Goal: Task Accomplishment & Management: Manage account settings

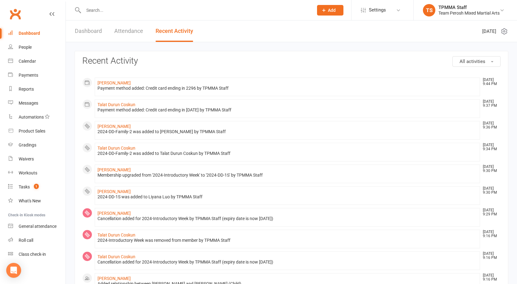
click at [118, 7] on input "text" at bounding box center [195, 10] width 227 height 9
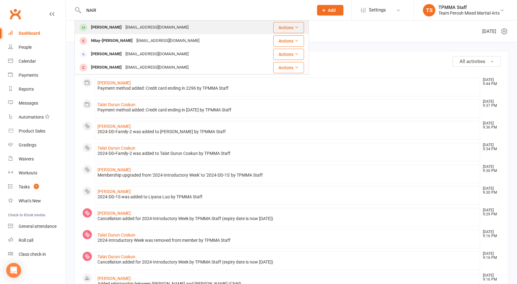
type input "NAIR"
click at [124, 25] on div "matt.nair1@gmail.com" at bounding box center [157, 27] width 67 height 9
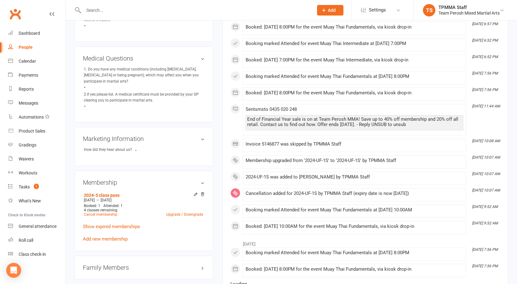
scroll to position [373, 0]
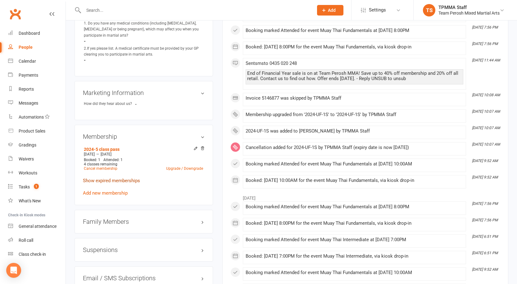
click at [124, 178] on link "Show expired memberships" at bounding box center [111, 181] width 57 height 6
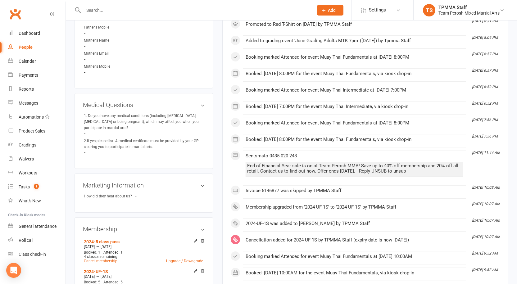
scroll to position [217, 0]
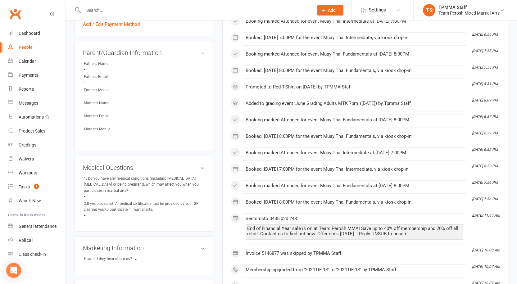
click at [33, 49] on link "People" at bounding box center [36, 47] width 57 height 14
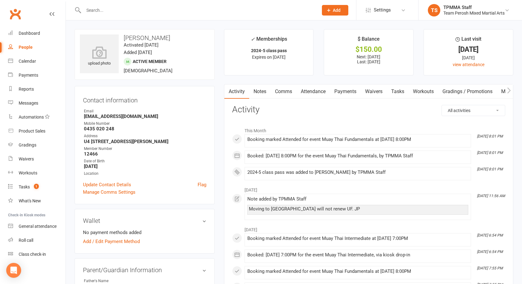
select select "100"
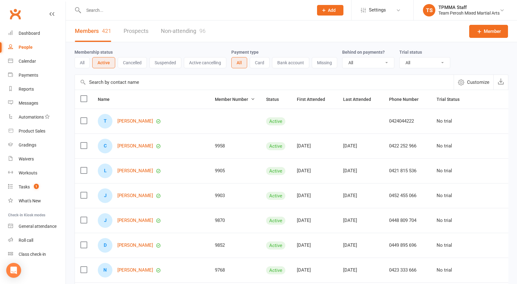
click at [417, 60] on select "All Active and expired trials All active trials Active trial (no other membersh…" at bounding box center [425, 62] width 50 height 11
select select "active_trial"
click at [400, 58] on select "All Active and expired trials All active trials Active trial (no other membersh…" at bounding box center [425, 62] width 50 height 11
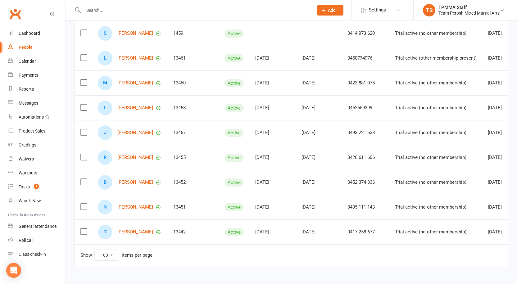
scroll to position [77, 0]
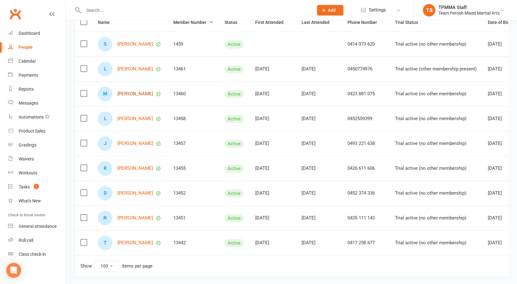
click at [133, 93] on link "[PERSON_NAME]" at bounding box center [135, 93] width 36 height 5
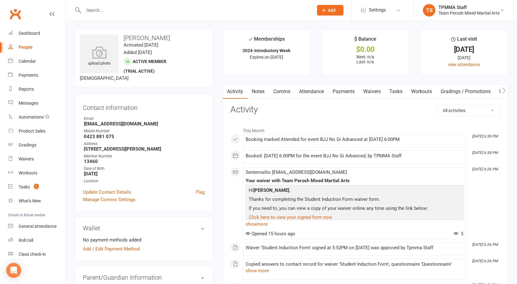
click at [27, 45] on div "People" at bounding box center [26, 47] width 14 height 5
select select "active_trial"
select select "100"
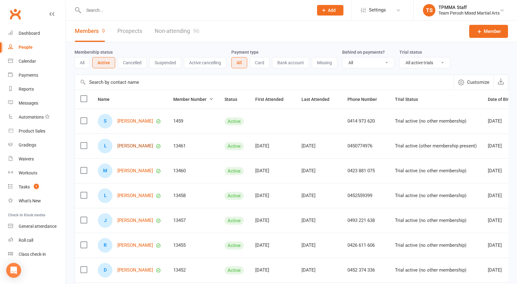
click at [130, 147] on link "[PERSON_NAME]" at bounding box center [135, 145] width 36 height 5
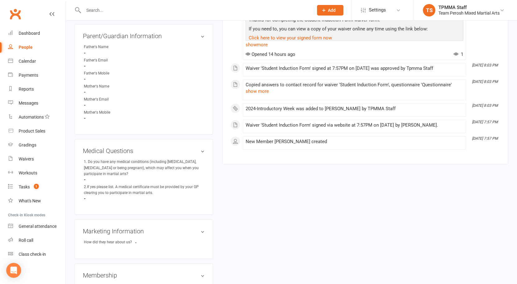
scroll to position [341, 0]
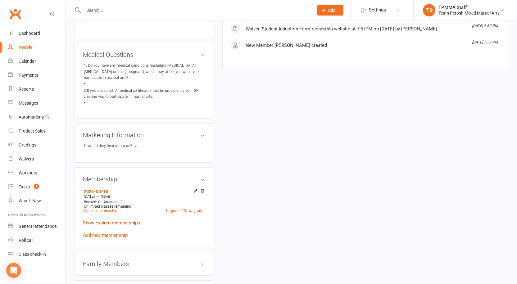
click at [123, 220] on link "Show expired memberships" at bounding box center [111, 223] width 57 height 6
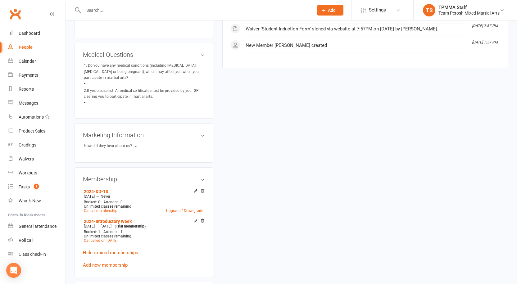
click at [275, 156] on div "upload photo Liyana Luo Activated 14 August, 2025 Added 14 August, 2025 Active …" at bounding box center [291, 77] width 443 height 779
click at [29, 47] on div "People" at bounding box center [26, 47] width 14 height 5
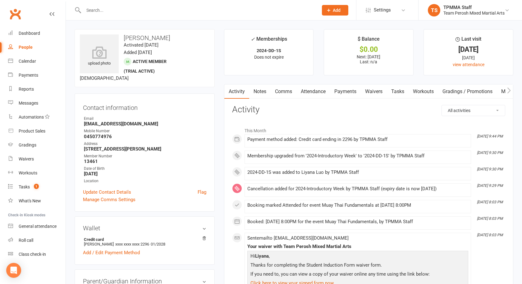
select select "active_trial"
select select "100"
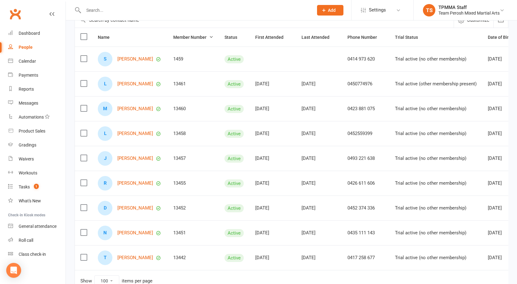
scroll to position [93, 0]
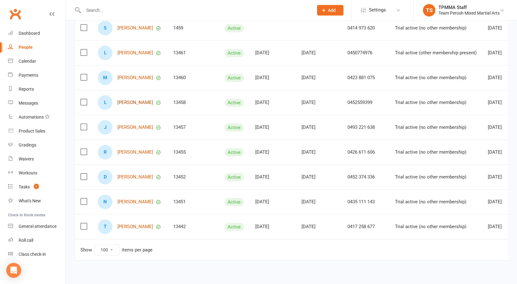
click at [122, 101] on link "Lora He" at bounding box center [135, 102] width 36 height 5
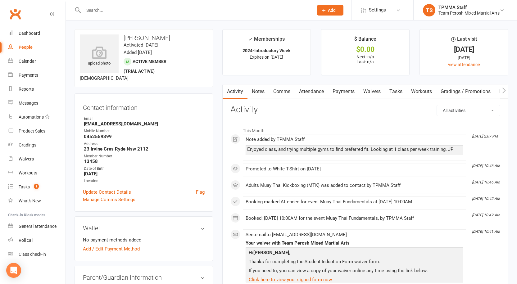
click at [21, 46] on div "People" at bounding box center [26, 47] width 14 height 5
select select "active_trial"
select select "100"
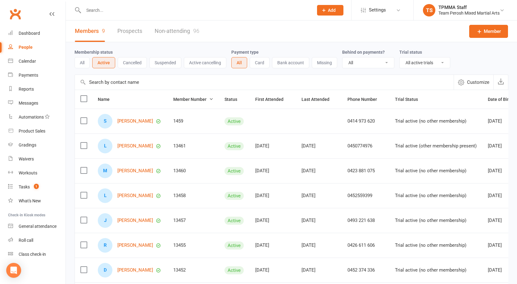
click at [103, 11] on input "text" at bounding box center [195, 10] width 227 height 9
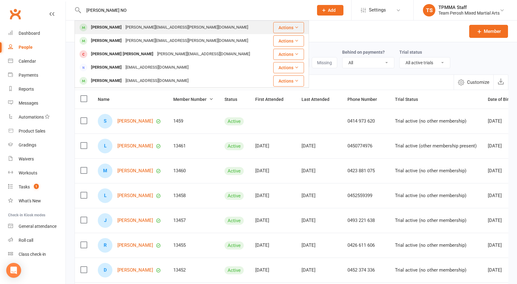
type input "LOWEN NO"
click at [107, 24] on div "[PERSON_NAME]" at bounding box center [106, 27] width 34 height 9
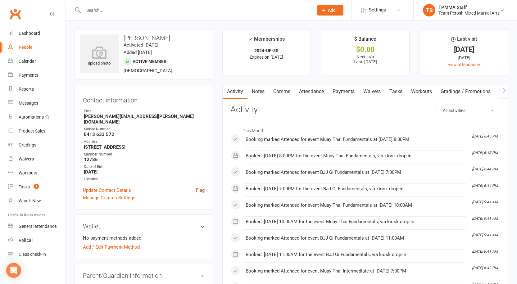
click at [198, 187] on link "Flag" at bounding box center [200, 190] width 9 height 7
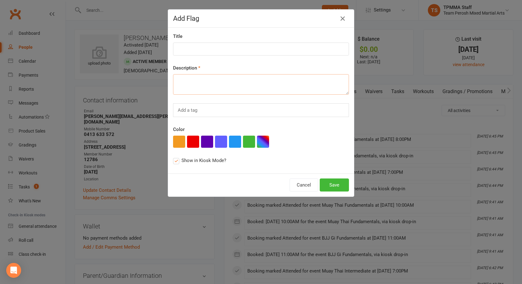
click at [188, 80] on textarea at bounding box center [261, 84] width 176 height 20
type textarea "rASH"
drag, startPoint x: 174, startPoint y: 79, endPoint x: 137, endPoint y: 75, distance: 37.4
click at [137, 75] on div "Add Flag Title Description rASH Add a tag Color Show in Kiosk Mode? Cancel Save" at bounding box center [261, 142] width 522 height 284
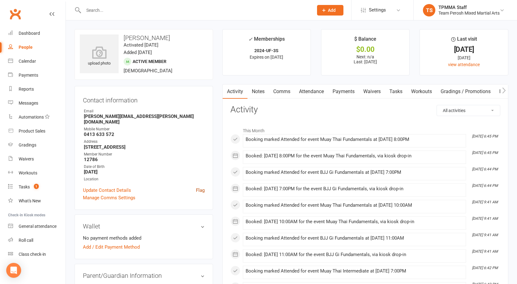
click at [200, 187] on link "Flag" at bounding box center [200, 190] width 9 height 7
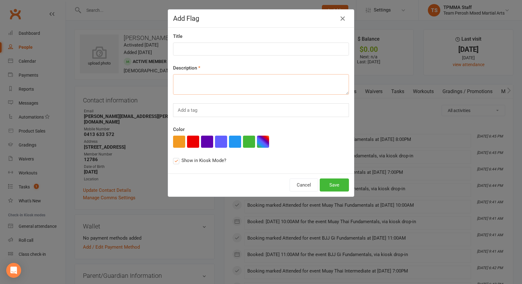
click at [193, 82] on textarea at bounding box center [261, 84] width 176 height 20
type textarea "Long sleeve rash shirt arrived. See reception"
drag, startPoint x: 277, startPoint y: 82, endPoint x: 148, endPoint y: 79, distance: 128.6
click at [148, 79] on div "Add Flag Title Description Long sleeve rash shirt arrived. See reception Add a …" at bounding box center [261, 142] width 522 height 284
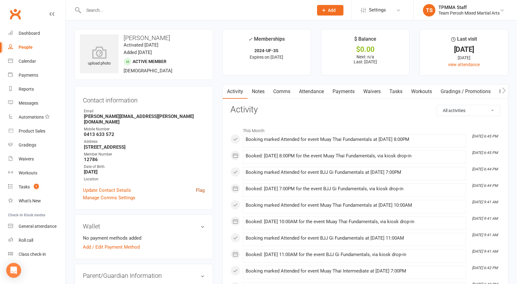
click at [202, 187] on link "Flag" at bounding box center [200, 190] width 9 height 7
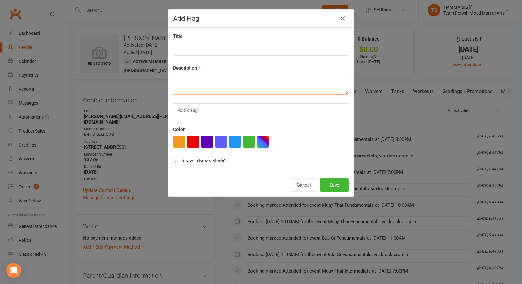
click at [188, 79] on textarea at bounding box center [261, 84] width 176 height 20
type textarea "Long sleeve rash shirt arrived. See reception"
click at [337, 185] on button "Save" at bounding box center [333, 185] width 29 height 13
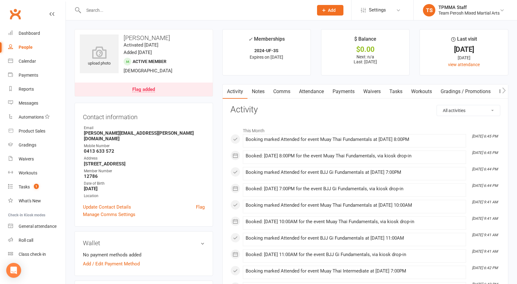
click at [133, 89] on div "Flag added" at bounding box center [143, 89] width 23 height 5
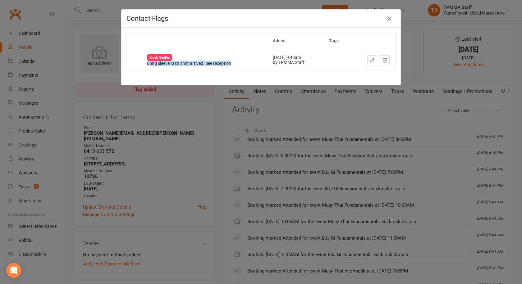
drag, startPoint x: 233, startPoint y: 62, endPoint x: 143, endPoint y: 64, distance: 89.7
click at [143, 64] on td "Kiosk Visible Long sleeve rash shirt arrived. See reception" at bounding box center [203, 60] width 125 height 22
copy div "Long sleeve rash shirt arrived. See reception"
click at [388, 20] on icon "button" at bounding box center [388, 18] width 7 height 7
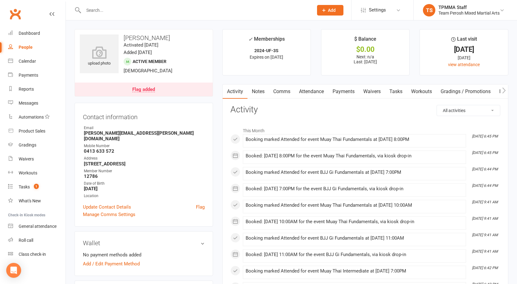
click at [119, 10] on input "text" at bounding box center [195, 10] width 227 height 9
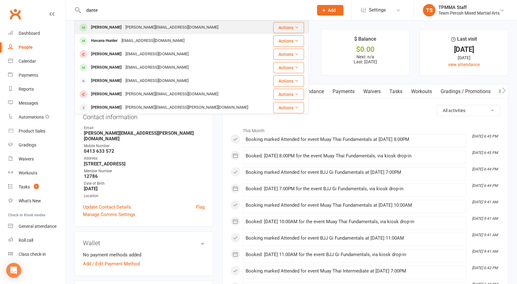
type input "dante"
click at [119, 30] on div "Dante Barbanera" at bounding box center [106, 27] width 34 height 9
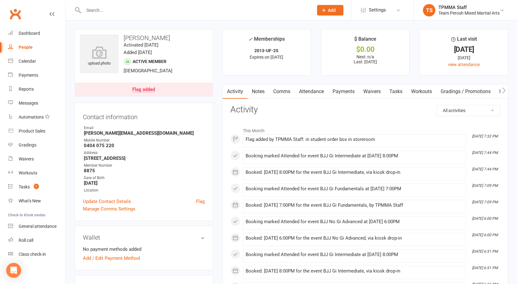
click at [144, 88] on div "Flag added" at bounding box center [143, 89] width 23 height 5
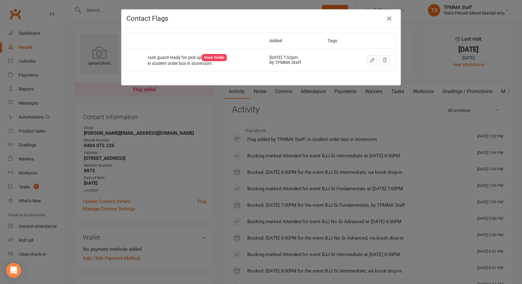
click at [367, 60] on button "button" at bounding box center [372, 60] width 10 height 10
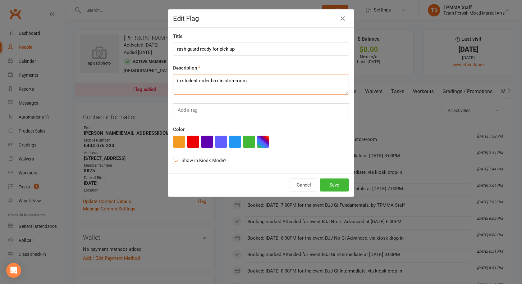
drag, startPoint x: 253, startPoint y: 80, endPoint x: 135, endPoint y: 75, distance: 118.1
click at [135, 75] on div "Edit Flag Title rash guard ready for pick up Description in student order box i…" at bounding box center [261, 142] width 522 height 284
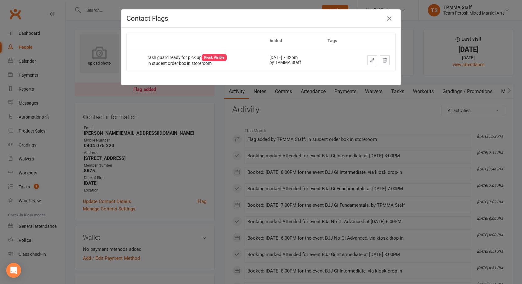
click at [367, 64] on button "button" at bounding box center [372, 60] width 10 height 10
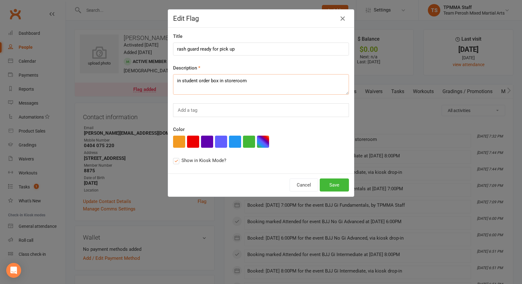
drag, startPoint x: 252, startPoint y: 83, endPoint x: 183, endPoint y: 83, distance: 69.8
click at [183, 83] on textarea "in student order box in storeroom" at bounding box center [261, 84] width 176 height 20
paste textarea "Long sleeve rash shirt arrived. See reception"
click at [179, 80] on textarea "in Long sleeve rash shirt arrived. See reception" at bounding box center [261, 84] width 176 height 20
type textarea "Long sleeve rash shirt arrived. See reception"
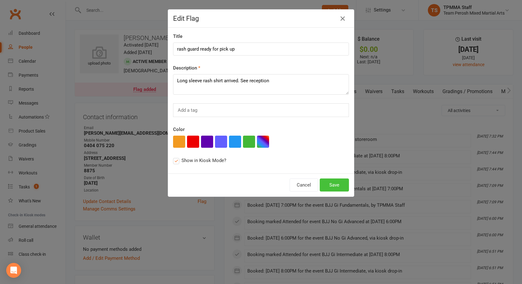
click at [331, 186] on button "Save" at bounding box center [333, 185] width 29 height 13
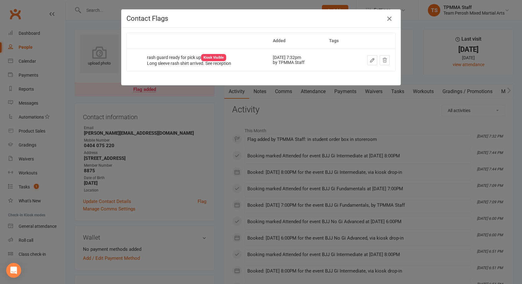
click at [387, 16] on icon "button" at bounding box center [388, 18] width 7 height 7
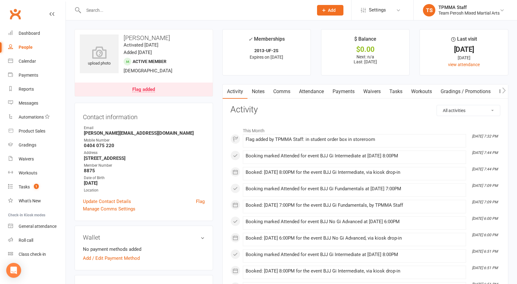
click at [124, 12] on input "text" at bounding box center [195, 10] width 227 height 9
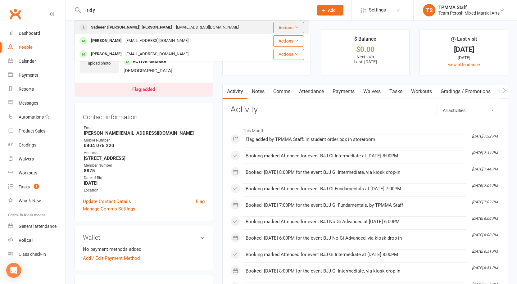
type input "sid y"
click at [118, 27] on div "Sadeeer (Sid) Younan" at bounding box center [131, 27] width 85 height 9
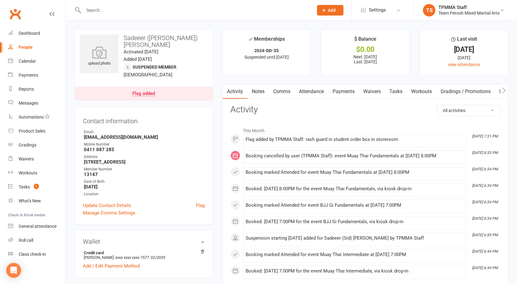
click at [150, 91] on div "Flag added" at bounding box center [143, 93] width 23 height 5
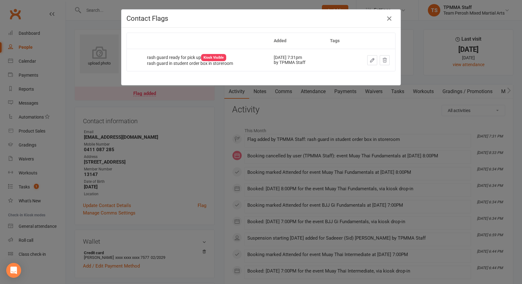
click at [371, 60] on icon "button" at bounding box center [372, 60] width 4 height 4
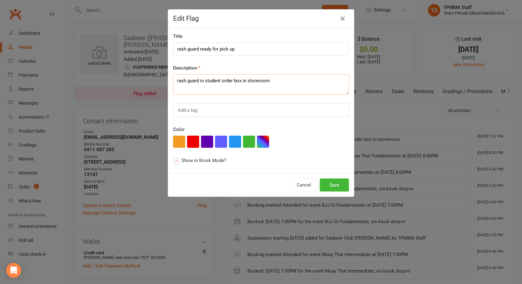
click at [269, 80] on textarea "rash guard in student order box in storeroom" at bounding box center [261, 84] width 176 height 20
drag, startPoint x: 273, startPoint y: 80, endPoint x: 183, endPoint y: 82, distance: 90.7
click at [183, 82] on textarea "rash guard in student order box in storeroom" at bounding box center [261, 84] width 176 height 20
paste textarea "Long sleeve rash shirt arrived. See reception"
click at [176, 79] on textarea "rLong sleeve rash shirt arrived. See reception" at bounding box center [261, 84] width 176 height 20
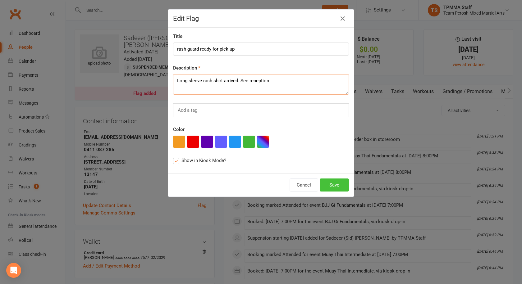
type textarea "Long sleeve rash shirt arrived. See reception"
click at [332, 187] on button "Save" at bounding box center [333, 185] width 29 height 13
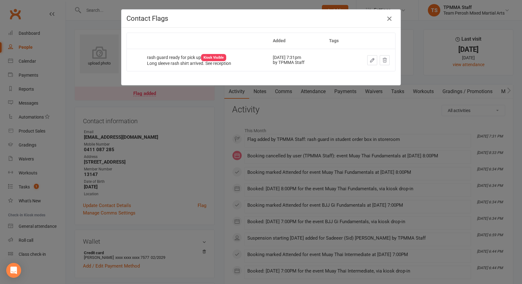
click at [389, 19] on icon "button" at bounding box center [388, 18] width 7 height 7
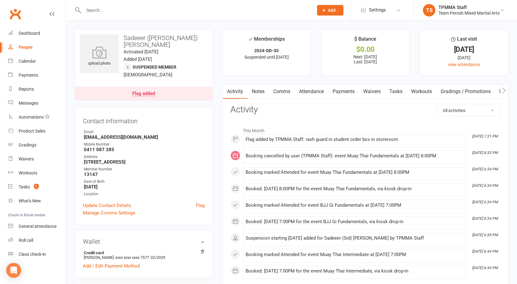
click at [142, 12] on input "text" at bounding box center [195, 10] width 227 height 9
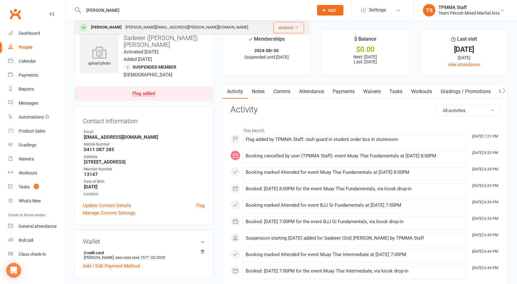
type input "lowe"
click at [142, 23] on div "[PERSON_NAME][EMAIL_ADDRESS][PERSON_NAME][DOMAIN_NAME]" at bounding box center [187, 27] width 126 height 9
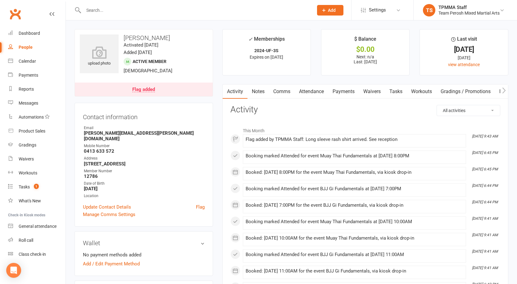
click at [151, 89] on div "Flag added" at bounding box center [143, 89] width 23 height 5
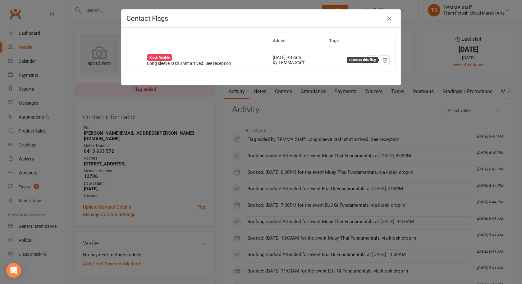
click at [382, 59] on icon at bounding box center [385, 60] width 6 height 6
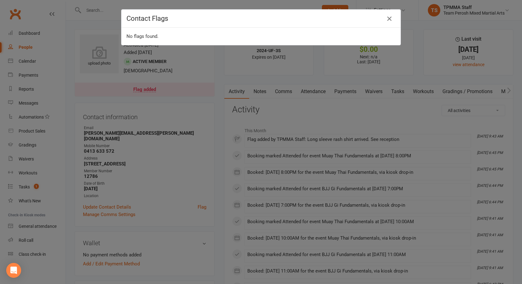
click at [387, 20] on icon "button" at bounding box center [388, 18] width 7 height 7
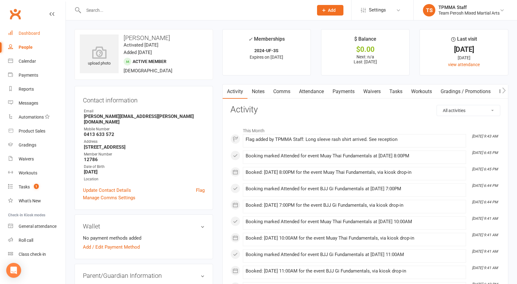
click at [34, 31] on div "Dashboard" at bounding box center [29, 33] width 21 height 5
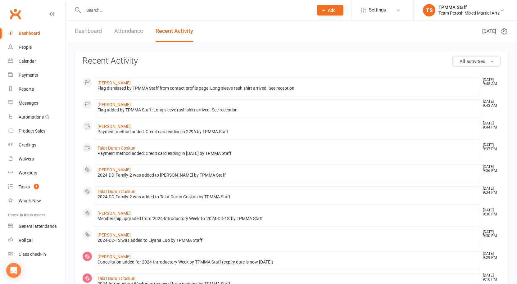
click at [80, 29] on link "Dashboard" at bounding box center [88, 30] width 27 height 21
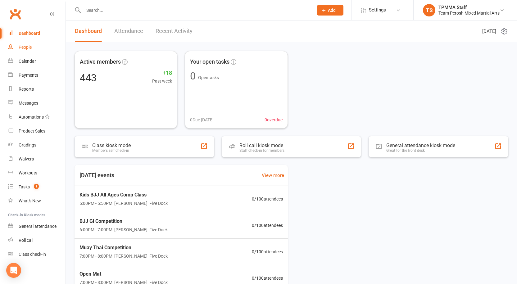
click at [26, 45] on div "People" at bounding box center [25, 47] width 13 height 5
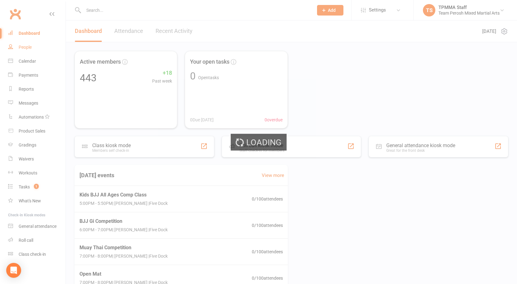
select select "active_trial"
select select "100"
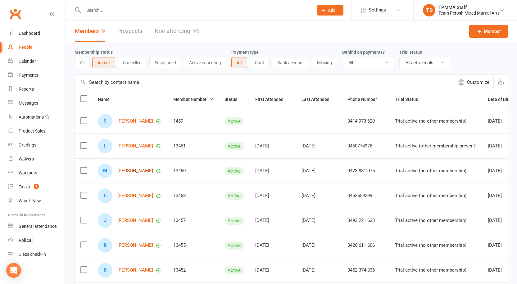
click at [132, 170] on link "[PERSON_NAME]" at bounding box center [135, 170] width 36 height 5
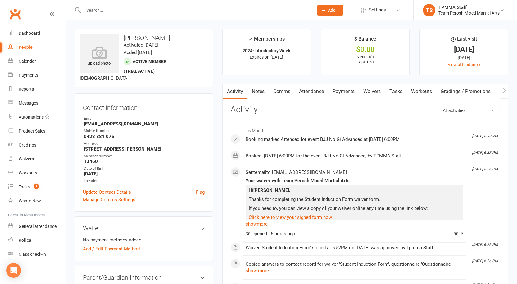
click at [258, 92] on link "Notes" at bounding box center [257, 91] width 21 height 14
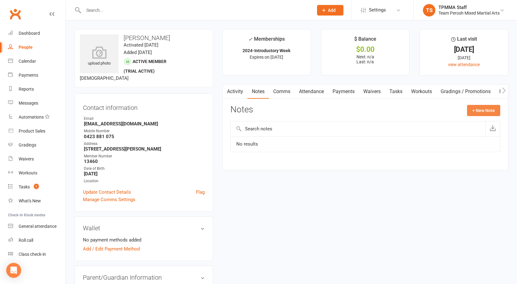
click at [483, 113] on button "+ New Note" at bounding box center [483, 110] width 33 height 11
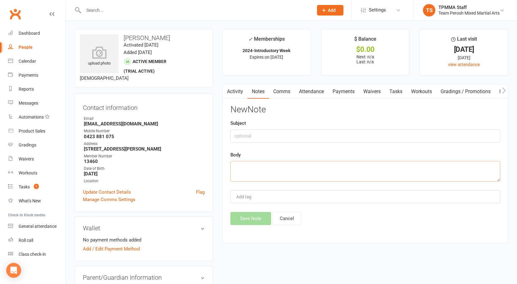
click at [265, 167] on textarea at bounding box center [365, 171] width 270 height 20
type textarea "Enjoyed class. Maybe casual or 5 class pass. JP"
click at [243, 220] on button "Save Note" at bounding box center [250, 218] width 41 height 13
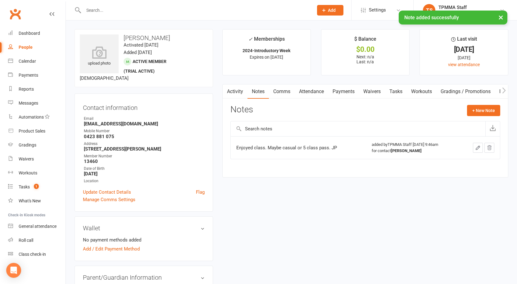
click at [20, 47] on div "People" at bounding box center [26, 47] width 14 height 5
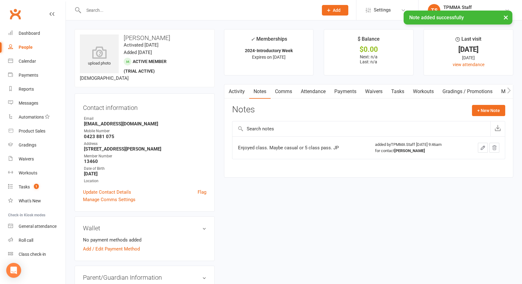
select select "active_trial"
select select "100"
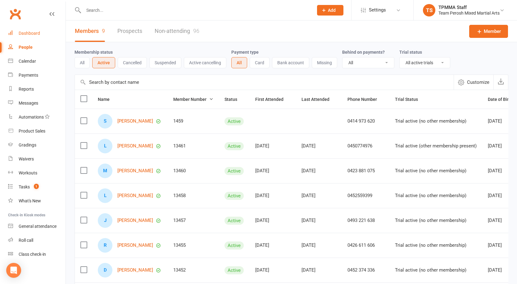
click at [29, 33] on div "Dashboard" at bounding box center [29, 33] width 21 height 5
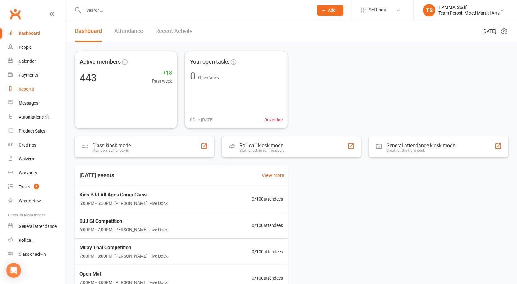
click at [33, 87] on div "Reports" at bounding box center [26, 89] width 15 height 5
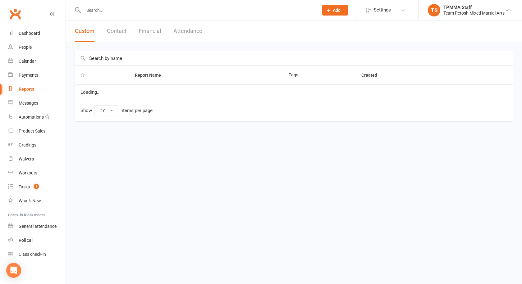
select select "100"
click at [34, 75] on div "Payments" at bounding box center [29, 75] width 20 height 5
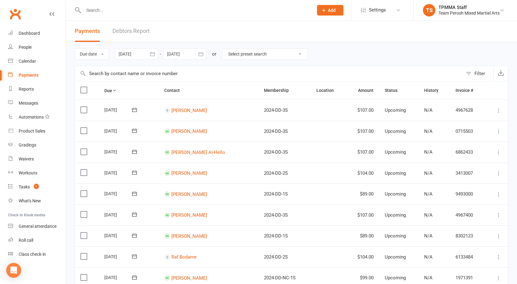
click at [157, 54] on button "button" at bounding box center [152, 53] width 11 height 11
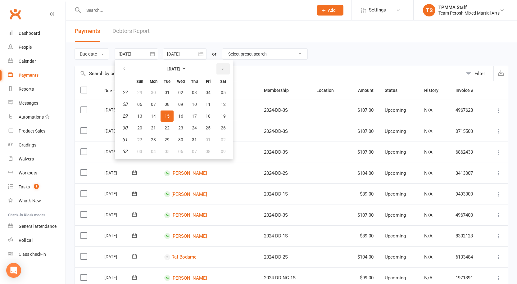
click at [224, 68] on icon "button" at bounding box center [222, 68] width 4 height 5
click at [208, 129] on span "22" at bounding box center [208, 127] width 5 height 5
type input "22 Aug 2025"
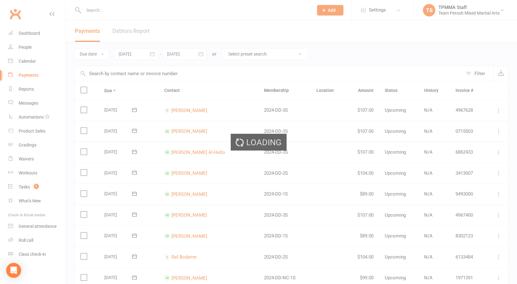
click at [202, 54] on div "Loading" at bounding box center [258, 142] width 517 height 284
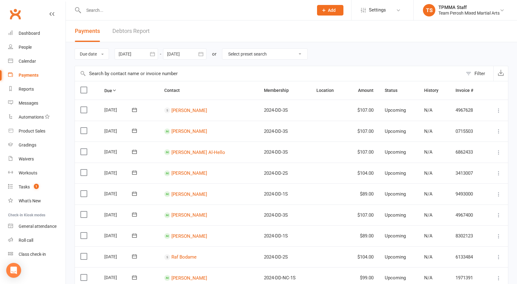
click at [202, 54] on icon "button" at bounding box center [201, 54] width 6 height 6
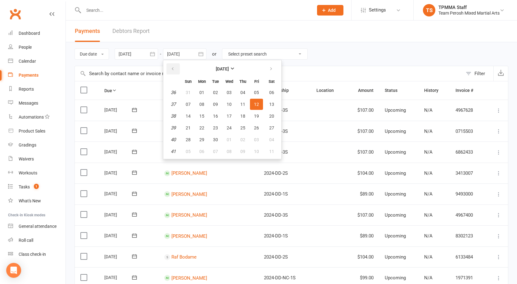
click at [174, 66] on button "button" at bounding box center [172, 68] width 13 height 11
click at [255, 126] on span "22" at bounding box center [256, 127] width 5 height 5
type input "22 Aug 2025"
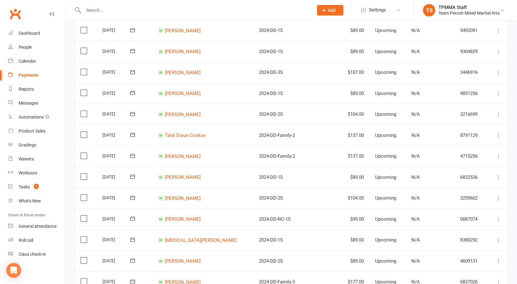
scroll to position [404, 0]
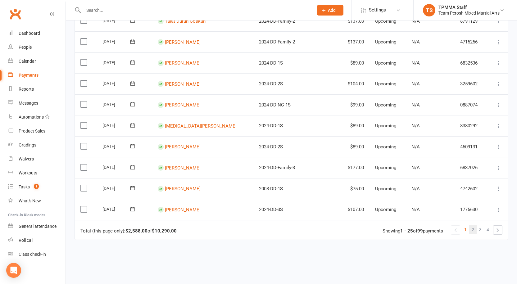
click at [471, 230] on link "2" at bounding box center [472, 229] width 7 height 9
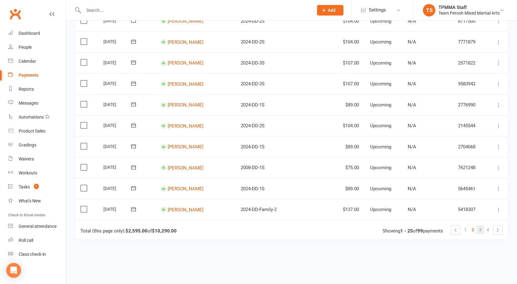
click at [478, 228] on link "3" at bounding box center [480, 229] width 7 height 9
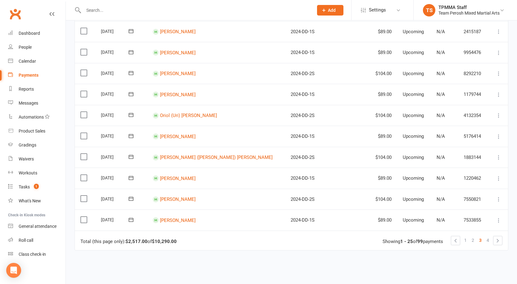
scroll to position [435, 0]
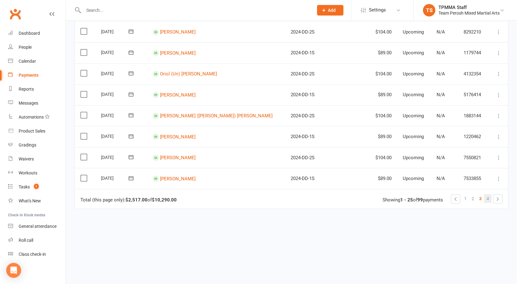
click at [489, 199] on span "4" at bounding box center [487, 198] width 2 height 9
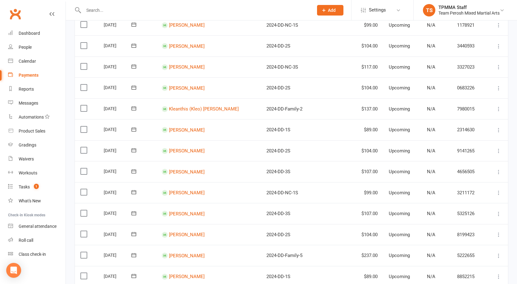
scroll to position [0, 0]
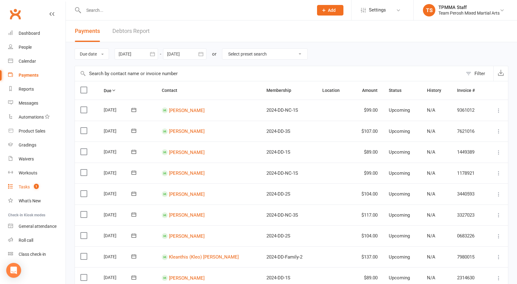
click at [26, 188] on div "Tasks" at bounding box center [24, 186] width 11 height 5
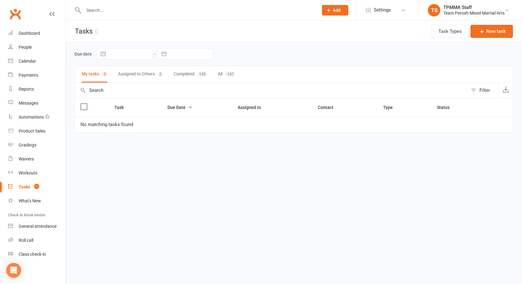
click at [138, 7] on input "text" at bounding box center [198, 10] width 232 height 9
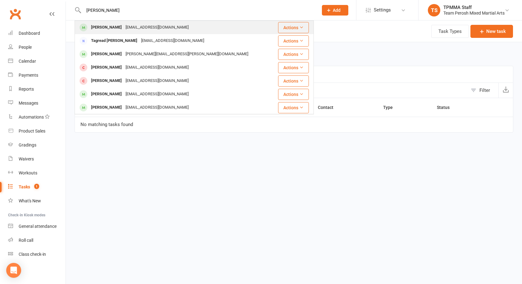
type input "karim mo"
click at [132, 24] on div "rayah1973@gmail.com" at bounding box center [157, 27] width 67 height 9
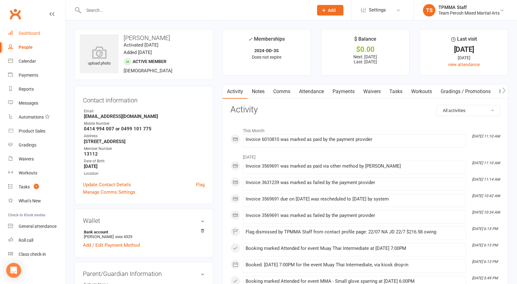
click at [29, 33] on div "Dashboard" at bounding box center [29, 33] width 21 height 5
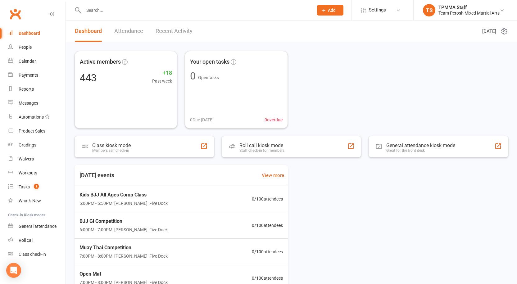
click at [115, 7] on input "text" at bounding box center [195, 10] width 227 height 9
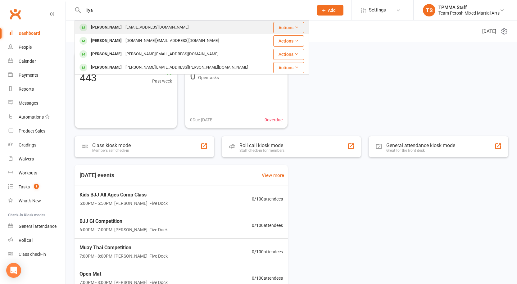
type input "liya"
click at [107, 29] on div "[PERSON_NAME]" at bounding box center [106, 27] width 34 height 9
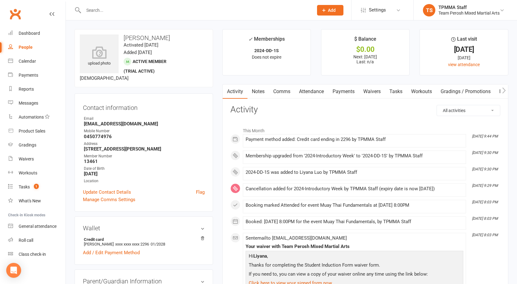
click at [110, 10] on input "text" at bounding box center [195, 10] width 227 height 9
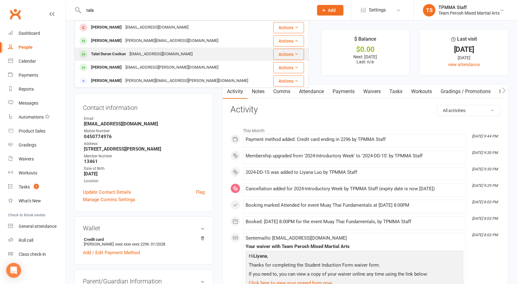
type input "tala"
click at [124, 55] on div "Talat Durun Coskun" at bounding box center [108, 54] width 38 height 9
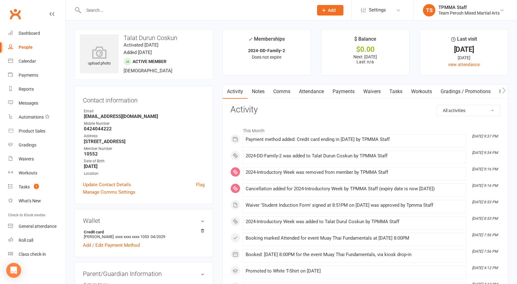
click at [348, 92] on link "Payments" at bounding box center [343, 91] width 31 height 14
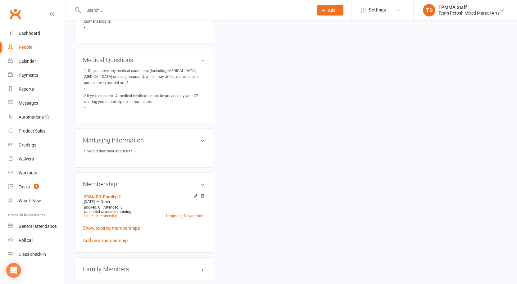
scroll to position [373, 0]
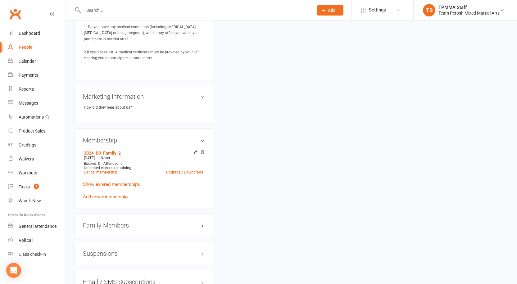
click at [112, 222] on h3 "Family Members" at bounding box center [144, 225] width 122 height 7
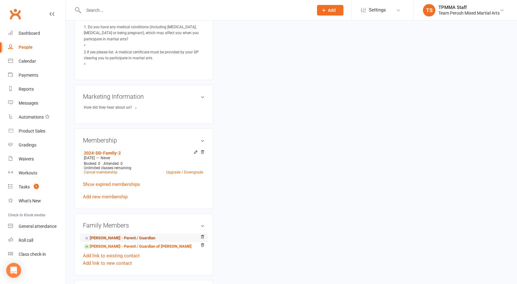
click at [114, 235] on link "Nisa Sipal - Parent / Guardian" at bounding box center [119, 238] width 71 height 7
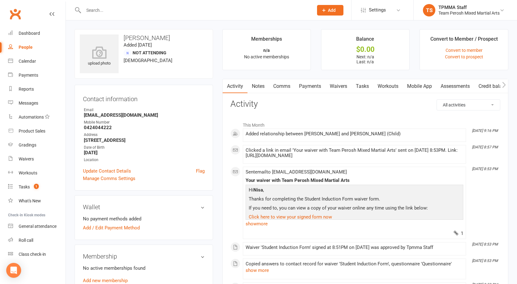
click at [308, 84] on link "Payments" at bounding box center [310, 86] width 31 height 14
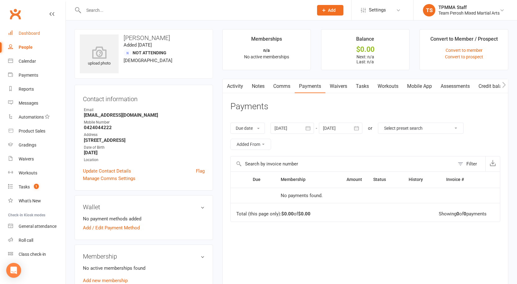
click at [32, 33] on div "Dashboard" at bounding box center [29, 33] width 21 height 5
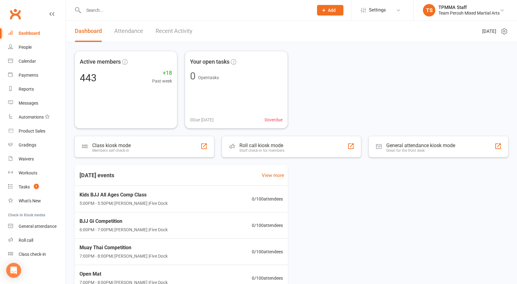
click at [117, 8] on input "text" at bounding box center [195, 10] width 227 height 9
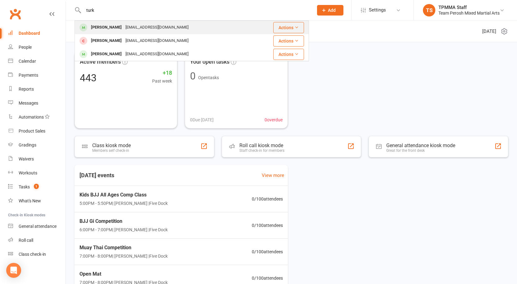
type input "turk"
click at [128, 28] on div "Nisasipal@hotmail.com" at bounding box center [157, 27] width 67 height 9
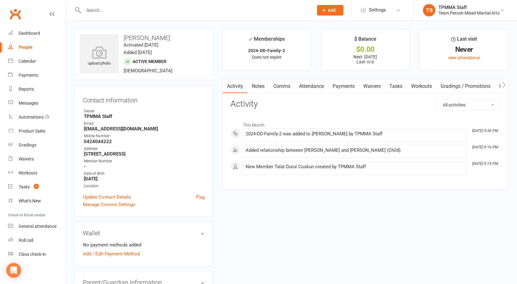
click at [345, 87] on link "Payments" at bounding box center [343, 86] width 31 height 14
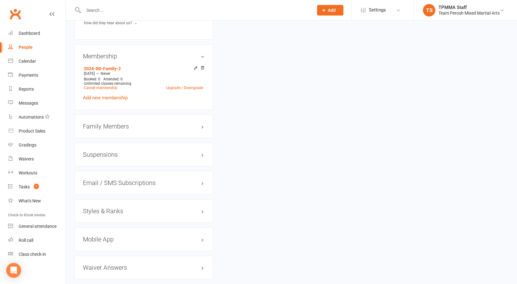
scroll to position [499, 0]
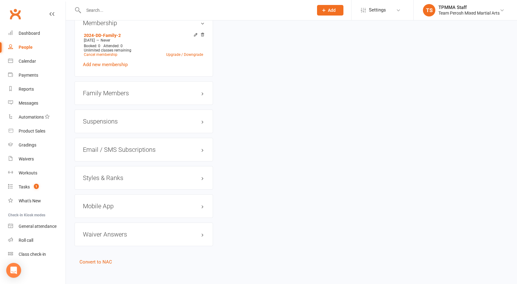
click at [130, 174] on h3 "Styles & Ranks" at bounding box center [144, 177] width 122 height 7
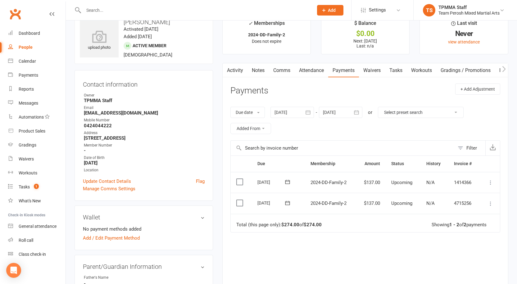
scroll to position [0, 0]
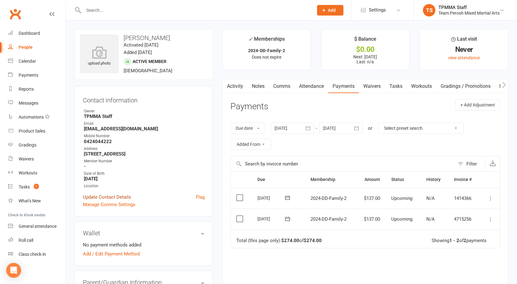
click at [108, 197] on link "Update Contact Details" at bounding box center [107, 196] width 48 height 7
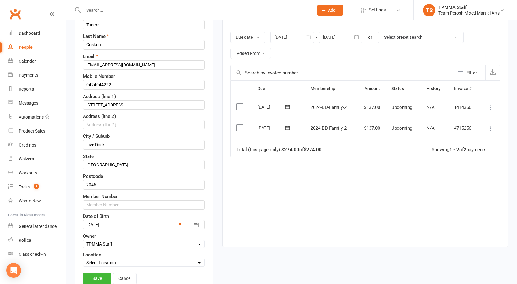
scroll to position [91, 0]
click at [109, 204] on input "text" at bounding box center [144, 204] width 122 height 9
type input "10560"
click at [101, 273] on link "Save" at bounding box center [97, 278] width 29 height 11
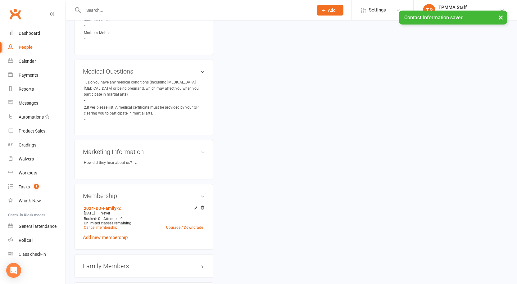
scroll to position [371, 0]
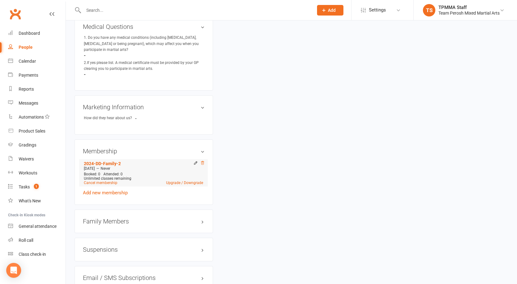
click at [202, 161] on icon at bounding box center [202, 163] width 4 height 4
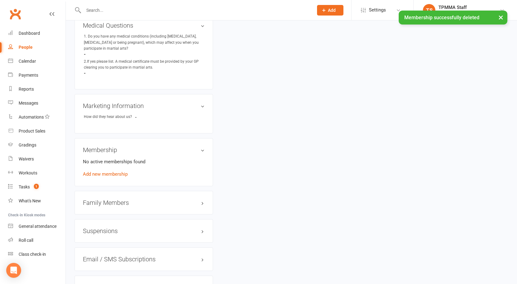
scroll to position [369, 0]
click at [109, 201] on h3 "Family Members" at bounding box center [144, 204] width 122 height 7
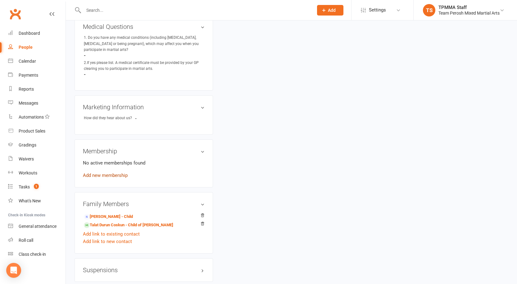
click at [108, 173] on link "Add new membership" at bounding box center [105, 176] width 45 height 6
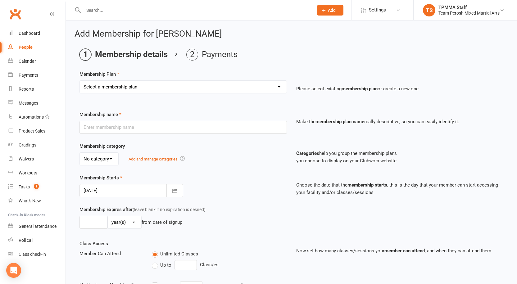
click at [108, 84] on select "Select a membership plan Create new Membership Plan 2008-DD-1S 2008-DD-2S 2008-…" at bounding box center [183, 87] width 207 height 12
select select "9"
click at [80, 81] on select "Select a membership plan Create new Membership Plan 2008-DD-1S 2008-DD-2S 2008-…" at bounding box center [183, 87] width 207 height 12
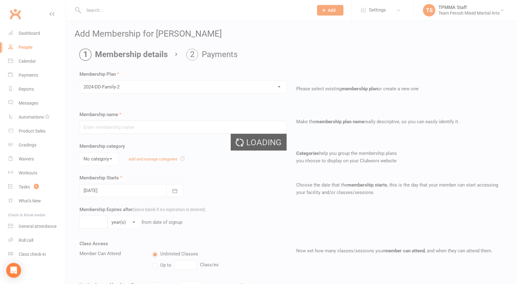
type input "2024-DD-Family-2"
select select "0"
type input "0"
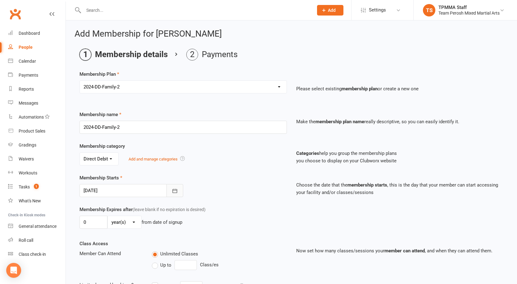
click at [176, 193] on icon "button" at bounding box center [174, 191] width 5 height 4
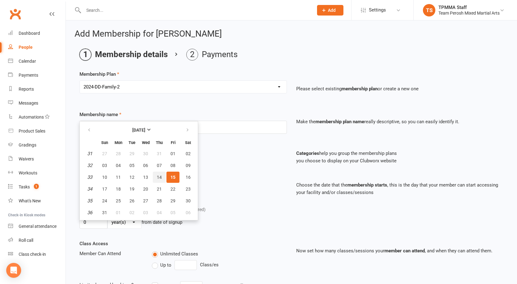
click at [160, 175] on span "14" at bounding box center [159, 177] width 5 height 5
type input "14 Aug 2025"
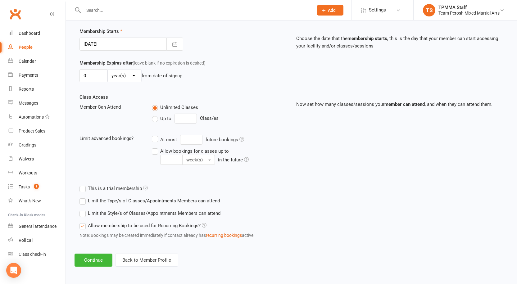
scroll to position [147, 0]
click at [88, 213] on label "Limit the Style/s of Classes/Appointments Members can attend" at bounding box center [149, 212] width 141 height 7
click at [84, 209] on input "Limit the Style/s of Classes/Appointments Members can attend" at bounding box center [81, 209] width 4 height 0
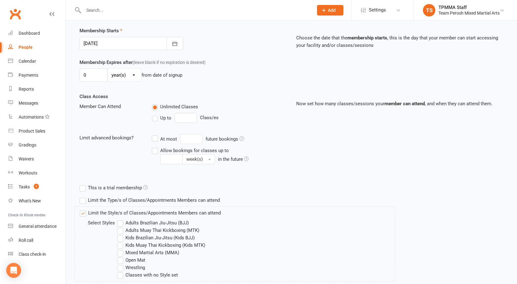
click at [122, 230] on label "Adults Muay Thai Kickboxing (MTK)" at bounding box center [158, 230] width 82 height 7
click at [121, 227] on input "Adults Muay Thai Kickboxing (MTK)" at bounding box center [119, 227] width 4 height 0
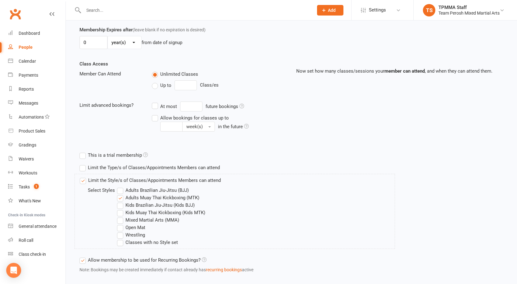
scroll to position [215, 0]
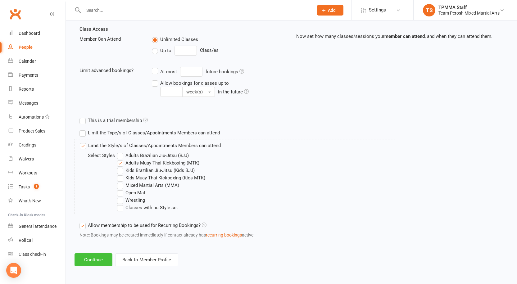
click at [93, 260] on button "Continue" at bounding box center [94, 259] width 38 height 13
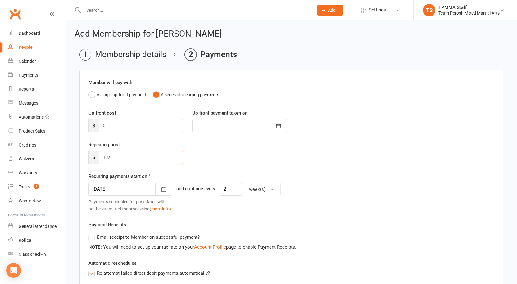
drag, startPoint x: 127, startPoint y: 161, endPoint x: 62, endPoint y: 149, distance: 66.3
click at [62, 149] on ui-view "Prospect Member Non-attending contact Grading event Task Membership plan Bulk m…" at bounding box center [258, 218] width 517 height 432
type input "0"
click at [227, 151] on div "Repeating cost $ 0" at bounding box center [291, 157] width 415 height 32
click at [160, 191] on icon "button" at bounding box center [163, 189] width 6 height 6
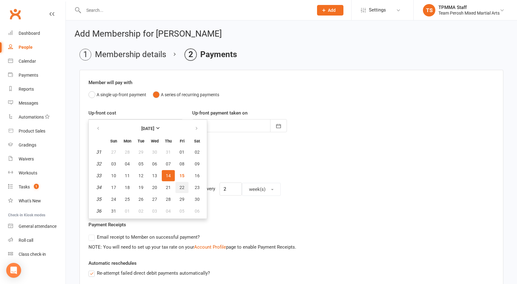
click at [186, 188] on button "22" at bounding box center [181, 187] width 13 height 11
type input "22 Aug 2025"
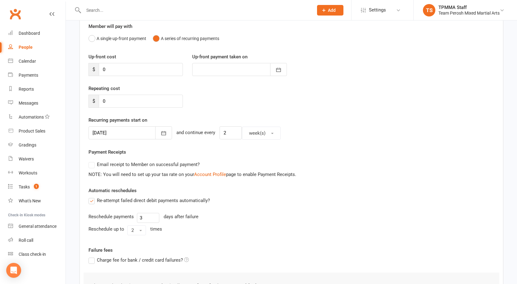
scroll to position [118, 0]
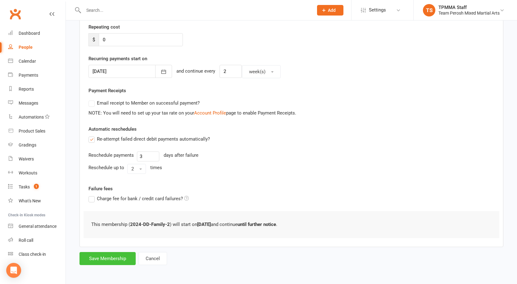
click at [112, 260] on button "Save Membership" at bounding box center [107, 258] width 56 height 13
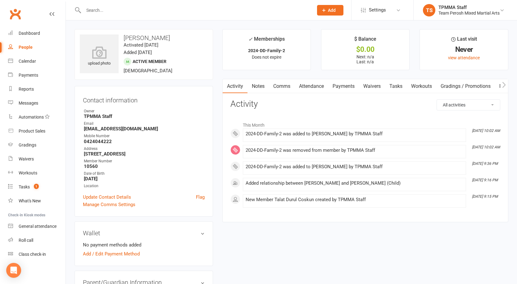
click at [23, 45] on div "People" at bounding box center [26, 47] width 14 height 5
select select "active_trial"
select select "100"
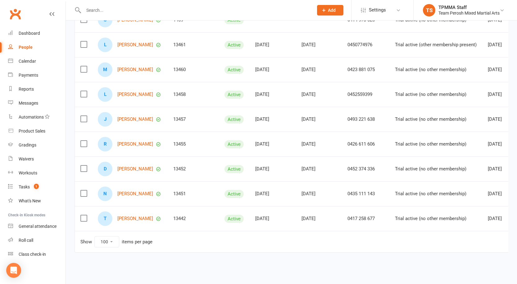
scroll to position [108, 0]
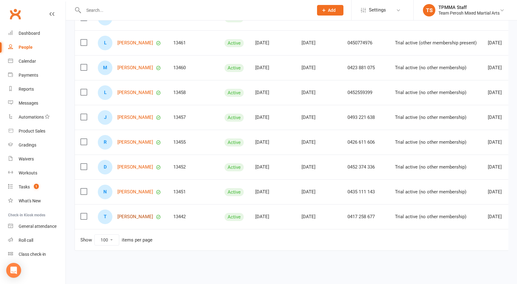
click at [132, 214] on link "Tim Groenedyk" at bounding box center [135, 216] width 36 height 5
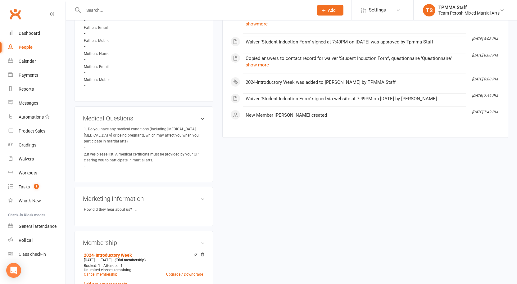
scroll to position [341, 0]
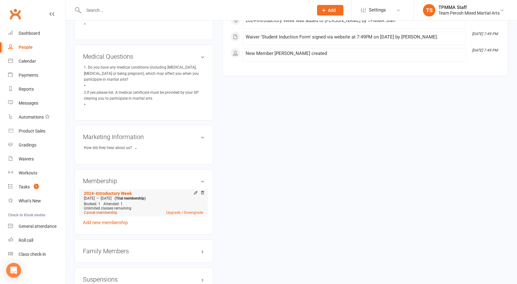
drag, startPoint x: 100, startPoint y: 198, endPoint x: 102, endPoint y: 202, distance: 4.9
click at [101, 202] on div "Booked: 1 Attended: 1 Unlimited classes remaining Cancel membership Upgrade / D…" at bounding box center [143, 208] width 122 height 13
click at [108, 210] on link "Cancel membership" at bounding box center [101, 212] width 34 height 4
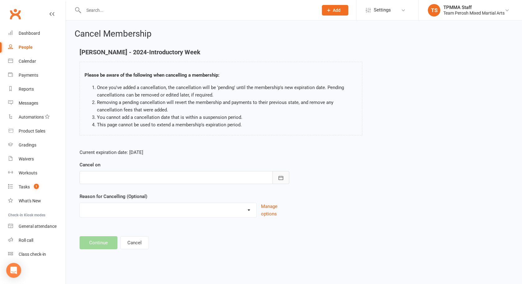
click at [277, 180] on button "button" at bounding box center [280, 177] width 17 height 13
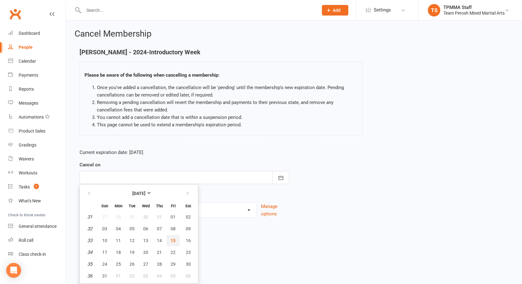
click at [173, 241] on span "15" at bounding box center [172, 240] width 5 height 5
type input "15 Aug 2025"
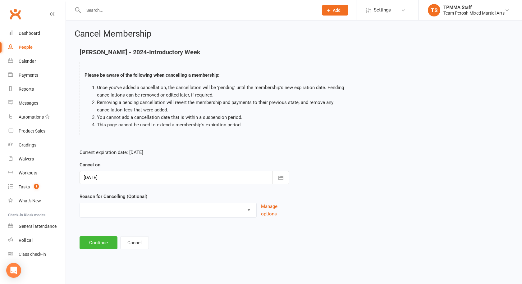
click at [166, 214] on select "Became a member Excessive failed payments Financial Inactive Inactive Casual In…" at bounding box center [168, 209] width 176 height 12
select select "7"
click at [80, 203] on select "Became a member Excessive failed payments Financial Inactive Inactive Casual In…" at bounding box center [168, 209] width 176 height 12
click at [106, 240] on button "Continue" at bounding box center [98, 242] width 38 height 13
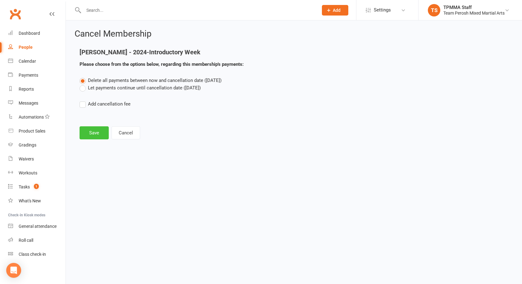
click at [96, 130] on button "Save" at bounding box center [93, 132] width 29 height 13
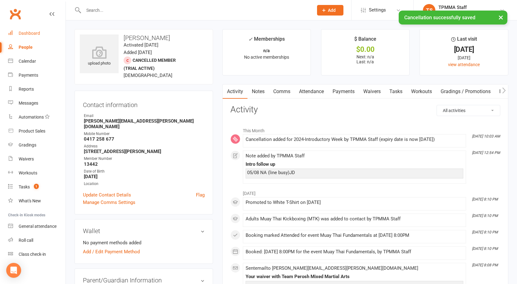
click at [27, 11] on div "× Cancellation successfully saved" at bounding box center [254, 11] width 509 height 0
click at [30, 32] on div "Dashboard" at bounding box center [29, 33] width 21 height 5
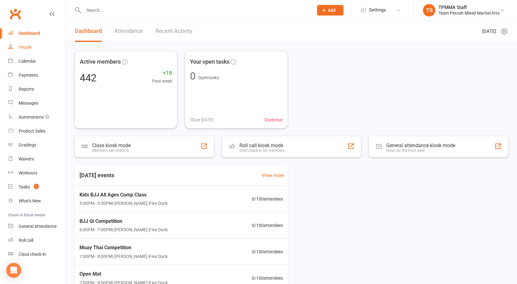
click at [33, 47] on link "People" at bounding box center [36, 47] width 57 height 14
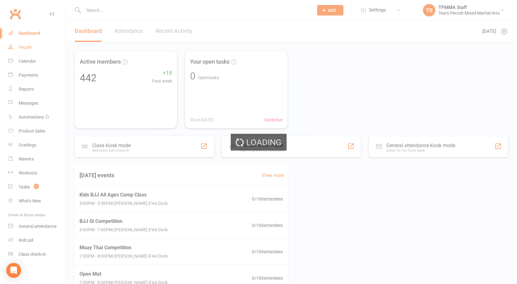
select select "active_trial"
select select "100"
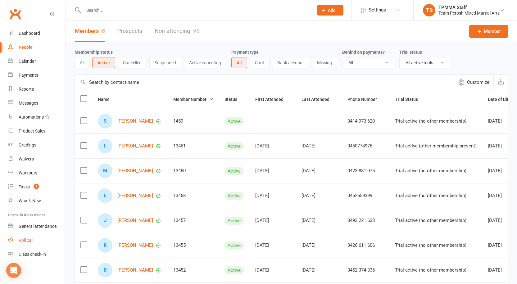
click at [32, 240] on div "Roll call" at bounding box center [26, 240] width 15 height 5
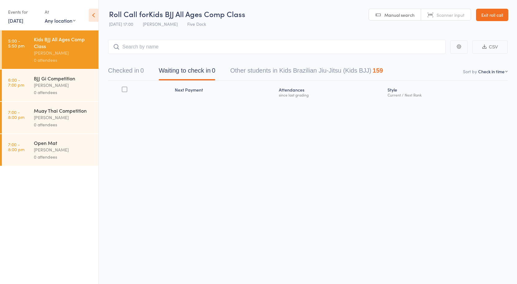
click at [50, 80] on div "BJJ Gi Competition" at bounding box center [63, 78] width 59 height 7
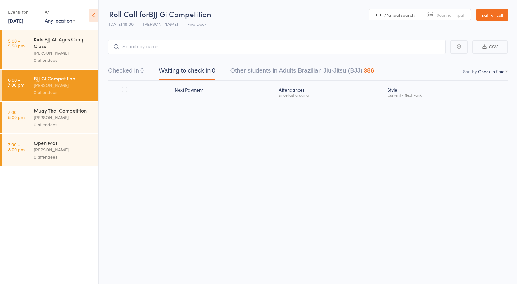
click at [14, 19] on link "15 Aug, 2025" at bounding box center [15, 20] width 15 height 7
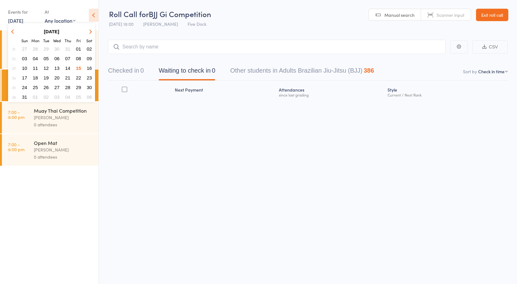
click at [68, 65] on button "14" at bounding box center [68, 68] width 10 height 8
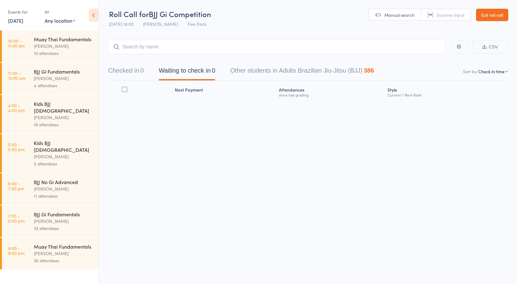
click at [45, 38] on div "Muay Thai Fundamentals" at bounding box center [63, 39] width 59 height 7
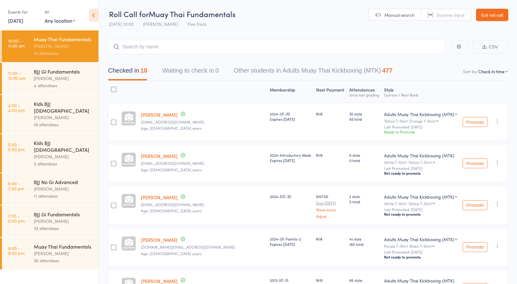
click at [57, 77] on div "[PERSON_NAME]" at bounding box center [63, 78] width 59 height 7
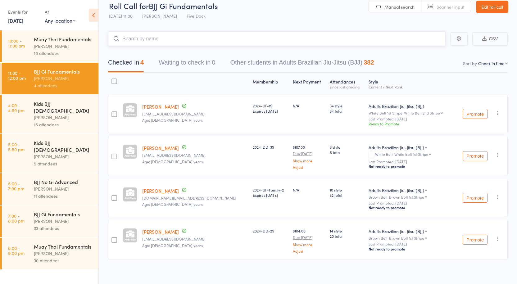
scroll to position [10, 0]
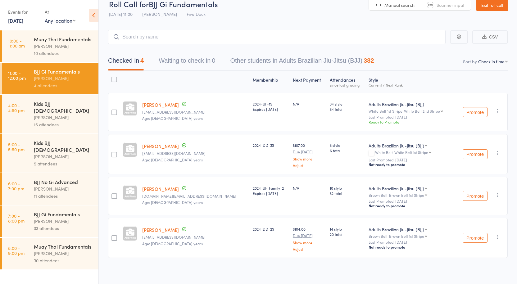
click at [53, 106] on div "Kids BJJ 4-9yo" at bounding box center [63, 107] width 59 height 14
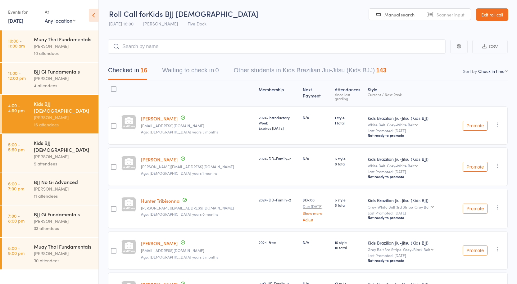
click at [52, 153] on div "[PERSON_NAME]" at bounding box center [63, 156] width 59 height 7
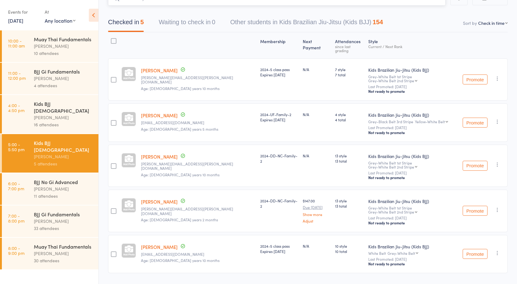
scroll to position [49, 0]
click at [58, 179] on div "BJJ No Gi Advanced" at bounding box center [63, 182] width 59 height 7
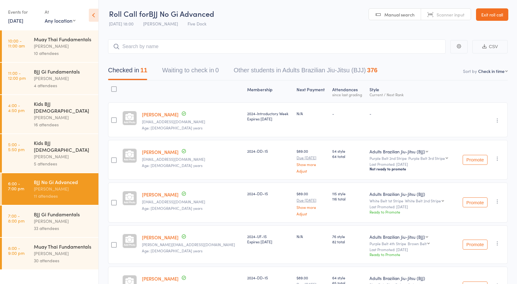
click at [164, 114] on link "Michael Chong" at bounding box center [160, 114] width 37 height 7
click at [174, 94] on div at bounding box center [191, 91] width 105 height 16
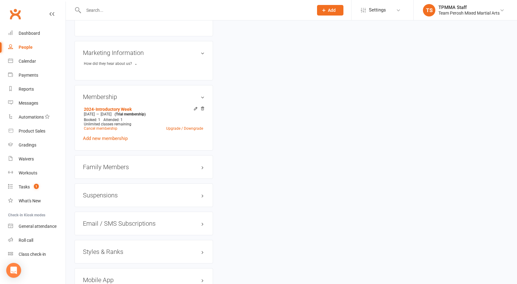
scroll to position [494, 0]
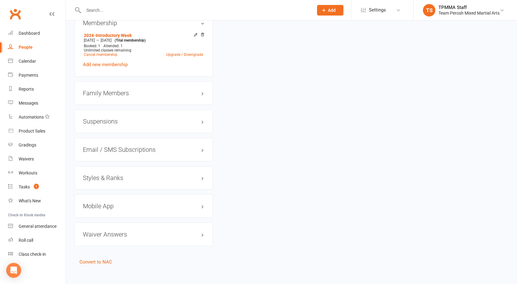
click at [106, 174] on h3 "Styles & Ranks" at bounding box center [144, 177] width 122 height 7
click at [103, 199] on link "Add new style" at bounding box center [97, 202] width 29 height 6
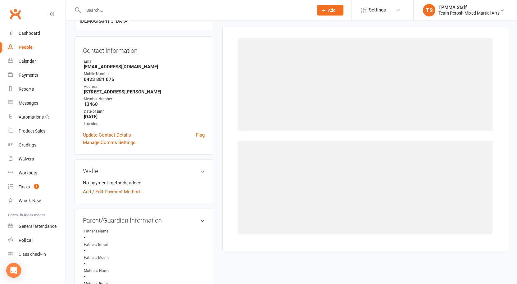
scroll to position [53, 0]
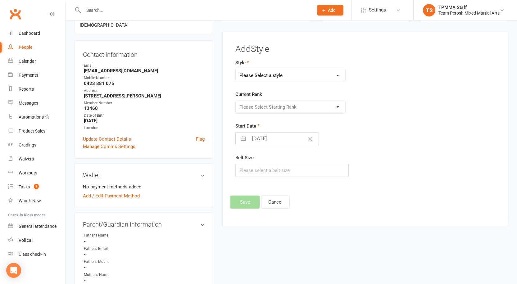
drag, startPoint x: 264, startPoint y: 73, endPoint x: 264, endPoint y: 81, distance: 7.8
click at [264, 73] on select "Please Select a style Adults Brazilian Jiu-Jitsu (BJJ) Adults Muay Thai Kickbox…" at bounding box center [291, 75] width 110 height 12
select select "3312"
click at [236, 69] on select "Please Select a style Adults Brazilian Jiu-Jitsu (BJJ) Adults Muay Thai Kickbox…" at bounding box center [291, 75] width 110 height 12
drag, startPoint x: 264, startPoint y: 103, endPoint x: 264, endPoint y: 107, distance: 3.7
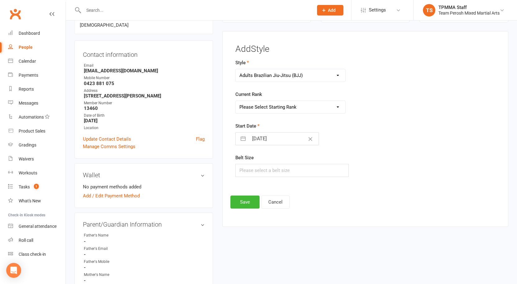
click at [264, 103] on select "Please Select Starting Rank White Belt White Belt 1st Stripe White Belt 2nd Str…" at bounding box center [291, 107] width 110 height 12
select select "37632"
click at [236, 101] on select "Please Select Starting Rank White Belt White Belt 1st Stripe White Belt 2nd Str…" at bounding box center [291, 107] width 110 height 12
click at [243, 139] on button "button" at bounding box center [242, 139] width 11 height 12
select select "6"
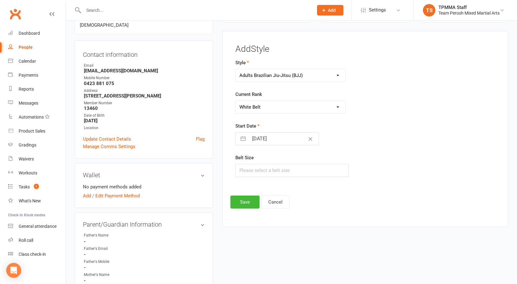
select select "2025"
select select "7"
select select "2025"
select select "8"
select select "2025"
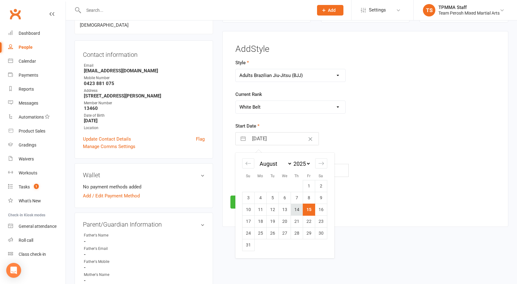
click at [300, 211] on td "14" at bounding box center [297, 210] width 12 height 12
type input "14 Aug 2025"
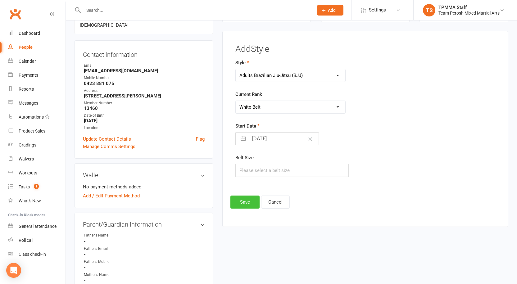
click at [251, 201] on button "Save" at bounding box center [244, 202] width 29 height 13
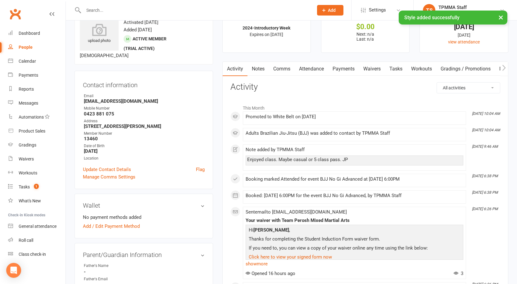
scroll to position [0, 0]
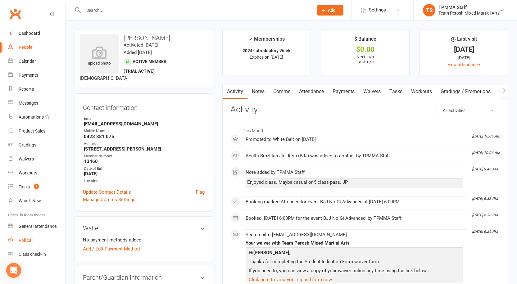
click at [27, 244] on link "Roll call" at bounding box center [36, 240] width 57 height 14
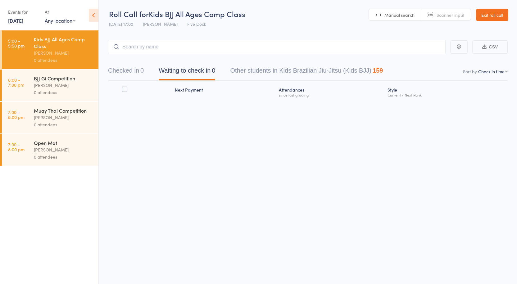
click at [486, 12] on link "Exit roll call" at bounding box center [492, 15] width 32 height 12
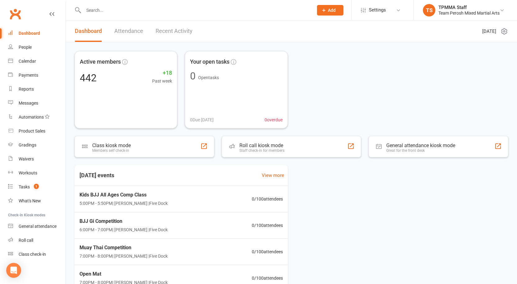
click at [117, 9] on input "text" at bounding box center [195, 10] width 227 height 9
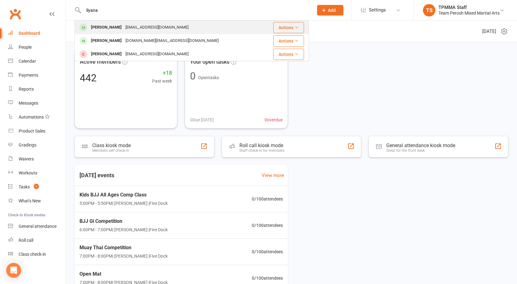
type input "liyana"
click at [130, 26] on div "[EMAIL_ADDRESS][DOMAIN_NAME]" at bounding box center [157, 27] width 67 height 9
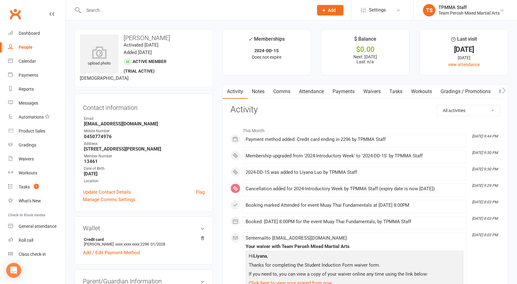
click at [334, 90] on link "Payments" at bounding box center [343, 91] width 31 height 14
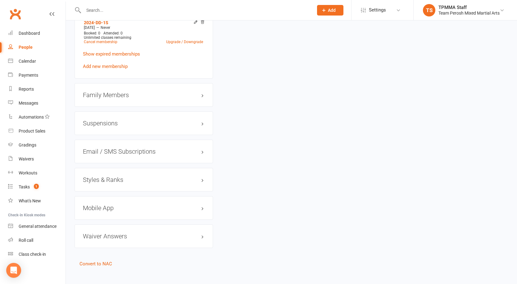
scroll to position [512, 0]
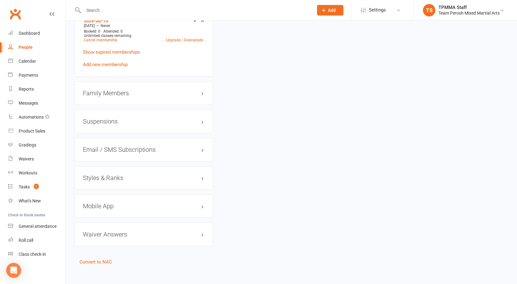
click at [104, 174] on h3 "Styles & Ranks" at bounding box center [144, 177] width 122 height 7
click at [101, 199] on link "Add new style" at bounding box center [97, 202] width 29 height 6
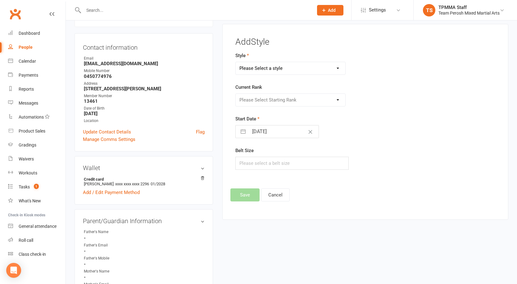
scroll to position [53, 0]
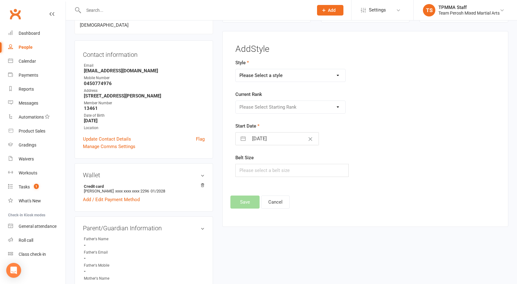
click at [267, 73] on select "Please Select a style Adults Brazilian Jiu-Jitsu (BJJ) Adults Muay Thai Kickbox…" at bounding box center [291, 75] width 110 height 12
select select "3313"
click at [236, 69] on select "Please Select a style Adults Brazilian Jiu-Jitsu (BJJ) Adults Muay Thai Kickbox…" at bounding box center [291, 75] width 110 height 12
click at [265, 109] on select "Please Select Starting Rank White T-Shirt Yellow T-Shirt Orange T-Shirt Red T-S…" at bounding box center [291, 107] width 110 height 12
select select "37658"
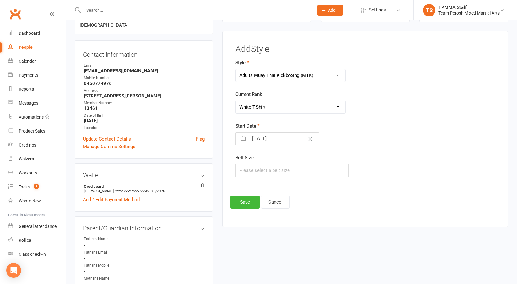
click at [236, 101] on select "Please Select Starting Rank White T-Shirt Yellow T-Shirt Orange T-Shirt Red T-S…" at bounding box center [291, 107] width 110 height 12
click at [239, 141] on button "button" at bounding box center [242, 139] width 11 height 12
select select "6"
select select "2025"
select select "7"
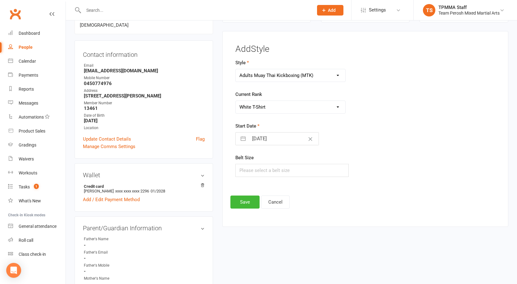
select select "2025"
select select "8"
select select "2025"
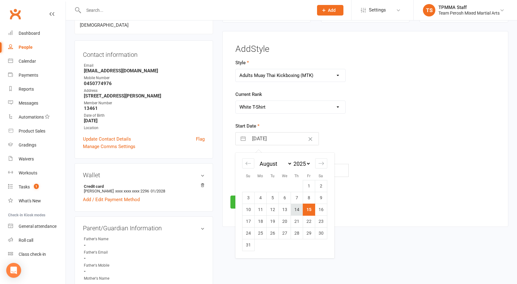
click at [298, 213] on td "14" at bounding box center [297, 210] width 12 height 12
type input "14 Aug 2025"
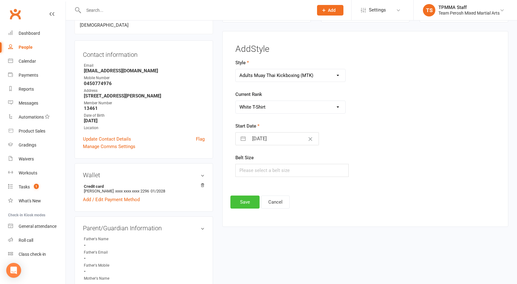
click at [245, 206] on button "Save" at bounding box center [244, 202] width 29 height 13
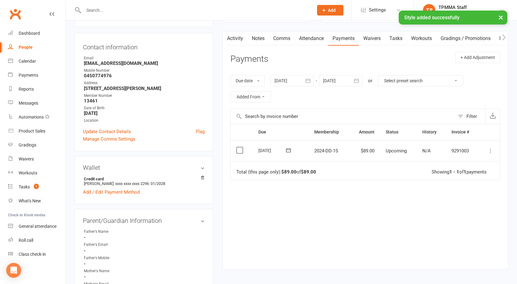
scroll to position [0, 0]
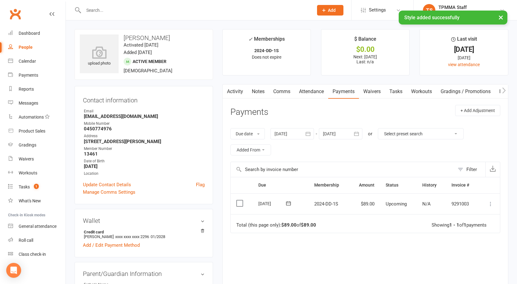
click at [107, 7] on input "text" at bounding box center [195, 10] width 227 height 9
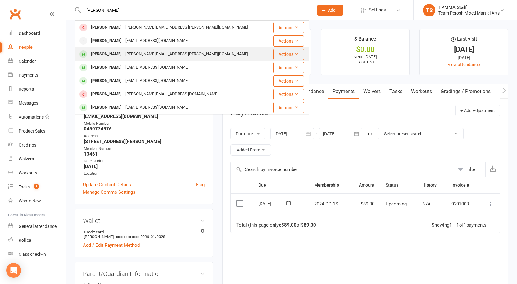
type input "thomas"
click at [131, 56] on div "[PERSON_NAME][EMAIL_ADDRESS][PERSON_NAME][DOMAIN_NAME]" at bounding box center [187, 54] width 126 height 9
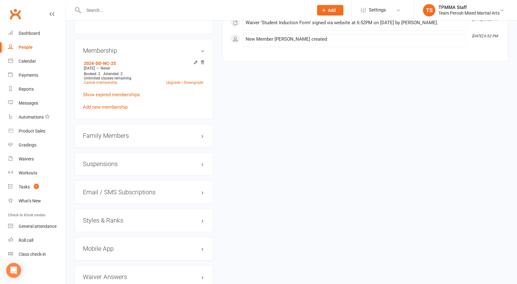
scroll to position [504, 0]
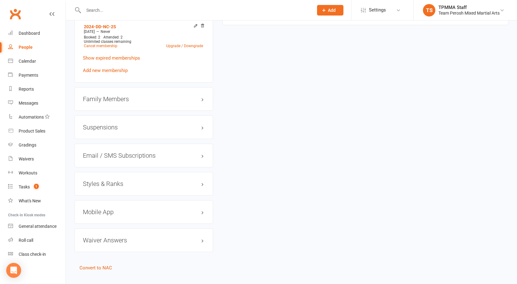
click at [113, 180] on h3 "Styles & Ranks" at bounding box center [144, 183] width 122 height 7
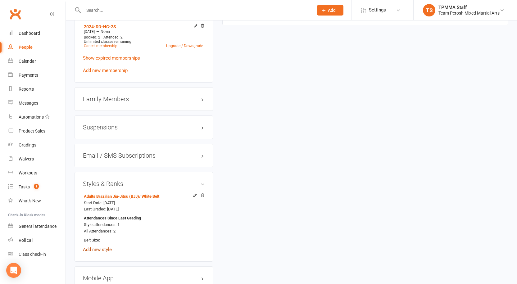
click at [108, 247] on link "Add new style" at bounding box center [97, 250] width 29 height 6
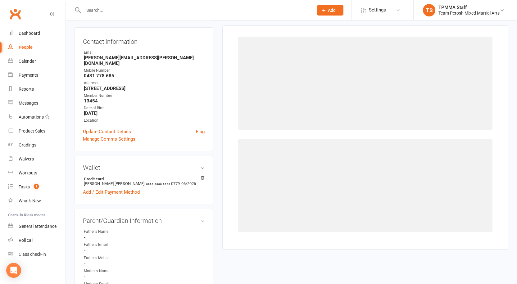
scroll to position [53, 0]
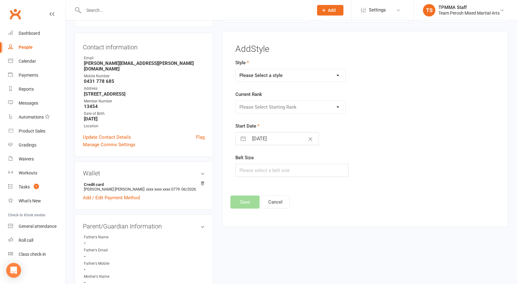
drag, startPoint x: 298, startPoint y: 78, endPoint x: 298, endPoint y: 81, distance: 3.7
click at [298, 77] on select "Please Select a style Adults Brazilian Jiu-Jitsu (BJJ) Adults Muay Thai Kickbox…" at bounding box center [291, 75] width 110 height 12
select select "3313"
click at [236, 69] on select "Please Select a style Adults Brazilian Jiu-Jitsu (BJJ) Adults Muay Thai Kickbox…" at bounding box center [291, 75] width 110 height 12
drag, startPoint x: 274, startPoint y: 107, endPoint x: 274, endPoint y: 113, distance: 5.6
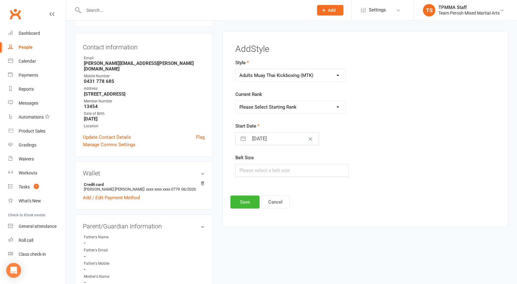
click at [274, 108] on select "Please Select Starting Rank White T-Shirt Yellow T-Shirt Orange T-Shirt Red T-S…" at bounding box center [291, 107] width 110 height 12
select select "37658"
click at [236, 101] on select "Please Select Starting Rank White T-Shirt Yellow T-Shirt Orange T-Shirt Red T-S…" at bounding box center [291, 107] width 110 height 12
click at [245, 141] on button "button" at bounding box center [242, 139] width 11 height 12
select select "6"
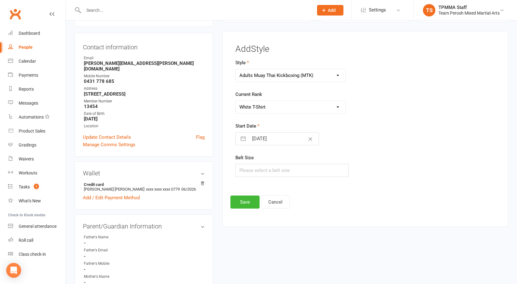
select select "2025"
select select "7"
select select "2025"
select select "8"
select select "2025"
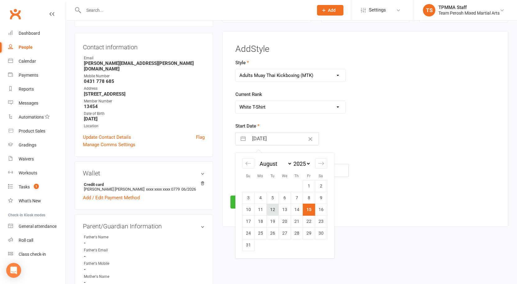
click at [271, 212] on td "12" at bounding box center [272, 210] width 12 height 12
type input "12 Aug 2025"
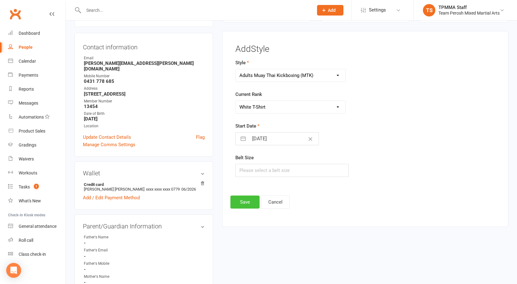
click at [250, 199] on button "Save" at bounding box center [244, 202] width 29 height 13
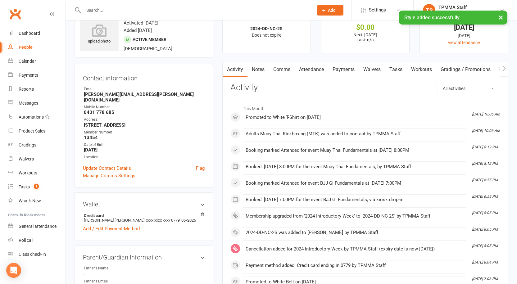
scroll to position [0, 0]
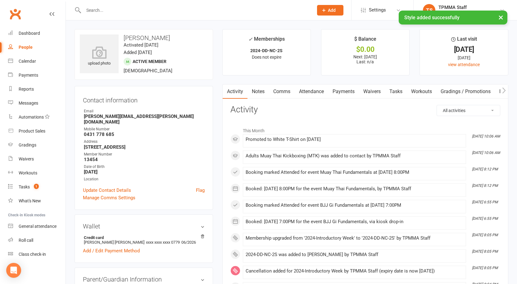
click at [133, 11] on div "× Style added successfully" at bounding box center [254, 11] width 509 height 0
click at [123, 9] on input "text" at bounding box center [195, 10] width 227 height 9
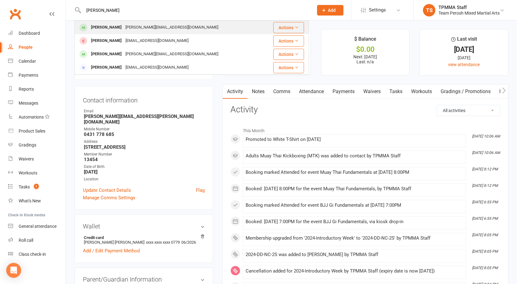
type input "kevin z"
click at [124, 27] on div "[PERSON_NAME][EMAIL_ADDRESS][DOMAIN_NAME]" at bounding box center [172, 27] width 97 height 9
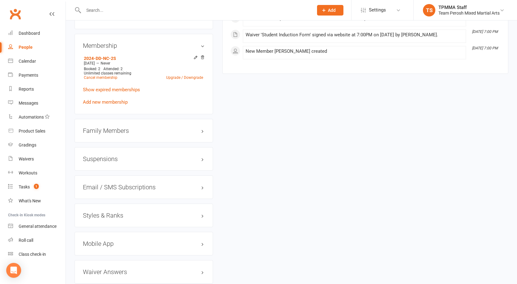
scroll to position [504, 0]
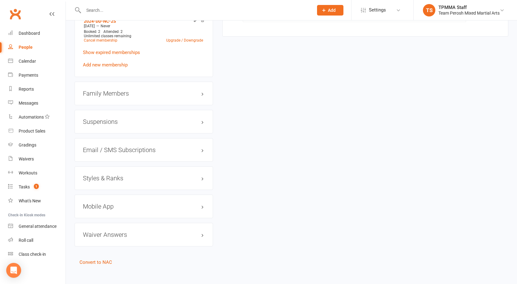
click at [103, 175] on h3 "Styles & Ranks" at bounding box center [144, 178] width 122 height 7
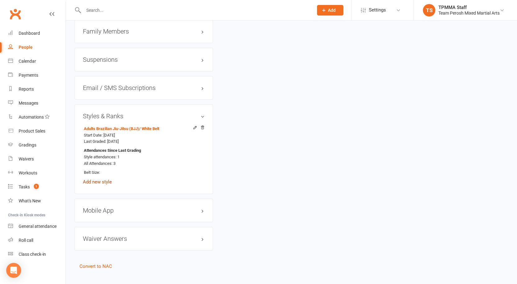
click at [98, 179] on link "Add new style" at bounding box center [97, 182] width 29 height 6
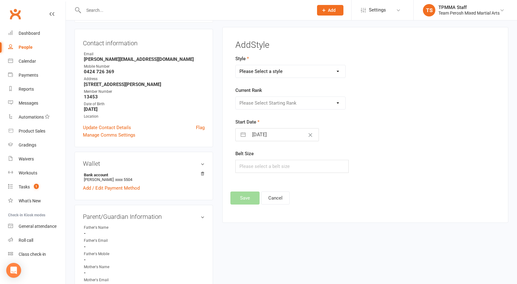
scroll to position [53, 0]
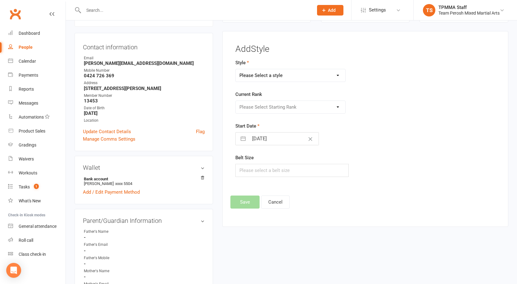
click at [266, 76] on select "Please Select a style Adults Brazilian Jiu-Jitsu (BJJ) Adults Muay Thai Kickbox…" at bounding box center [291, 75] width 110 height 12
select select "3313"
click at [236, 69] on select "Please Select a style Adults Brazilian Jiu-Jitsu (BJJ) Adults Muay Thai Kickbox…" at bounding box center [291, 75] width 110 height 12
click at [272, 108] on select "Please Select Starting Rank White T-Shirt Yellow T-Shirt Orange T-Shirt Red T-S…" at bounding box center [291, 107] width 110 height 12
select select "37658"
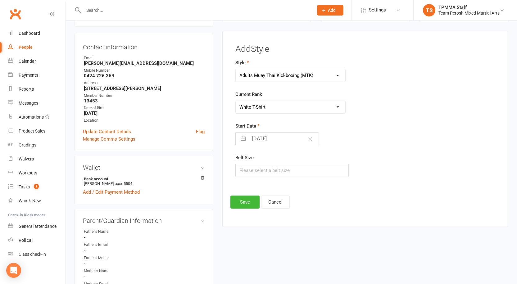
click at [236, 101] on select "Please Select Starting Rank White T-Shirt Yellow T-Shirt Orange T-Shirt Red T-S…" at bounding box center [291, 107] width 110 height 12
click at [240, 139] on button "button" at bounding box center [242, 139] width 11 height 12
select select "6"
select select "2025"
select select "7"
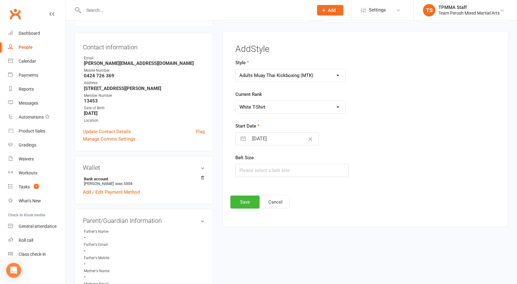
select select "2025"
select select "8"
select select "2025"
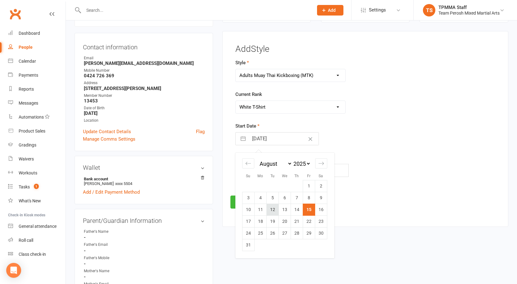
click at [274, 211] on td "12" at bounding box center [272, 210] width 12 height 12
type input "12 Aug 2025"
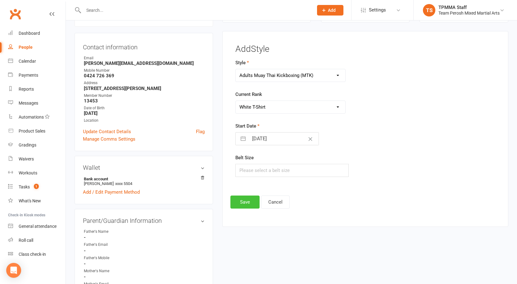
click at [250, 207] on button "Save" at bounding box center [244, 202] width 29 height 13
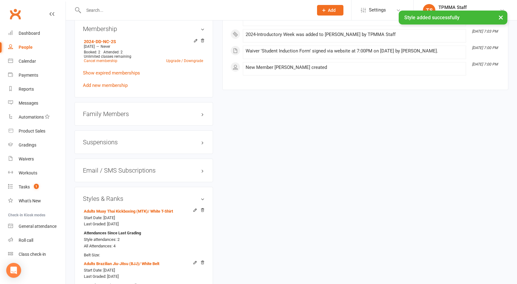
scroll to position [550, 0]
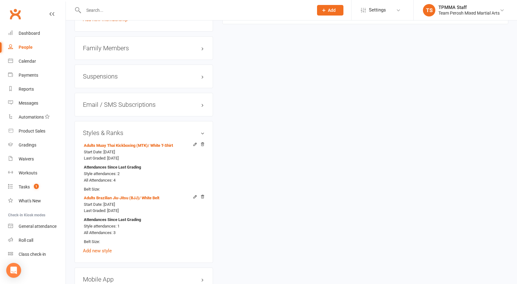
click at [20, 187] on div "Tasks" at bounding box center [24, 186] width 11 height 5
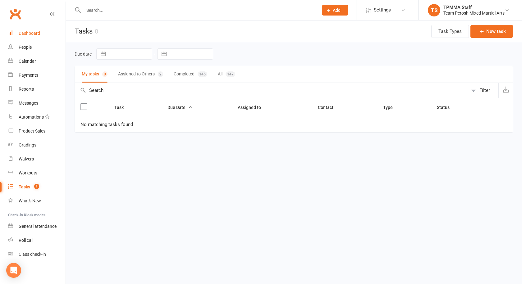
click at [27, 30] on link "Dashboard" at bounding box center [36, 33] width 57 height 14
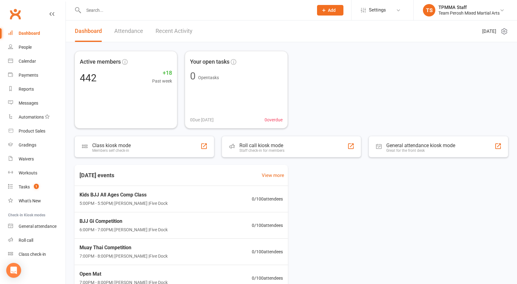
click at [124, 10] on input "text" at bounding box center [195, 10] width 227 height 9
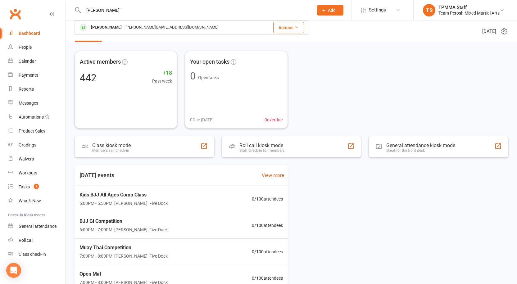
type input "zhu'"
click at [124, 28] on div "[PERSON_NAME][EMAIL_ADDRESS][DOMAIN_NAME]" at bounding box center [172, 27] width 97 height 9
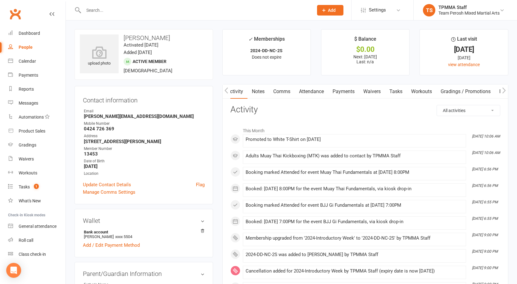
click at [315, 96] on link "Attendance" at bounding box center [312, 91] width 34 height 14
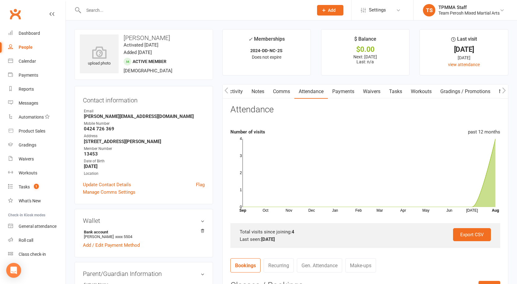
scroll to position [93, 0]
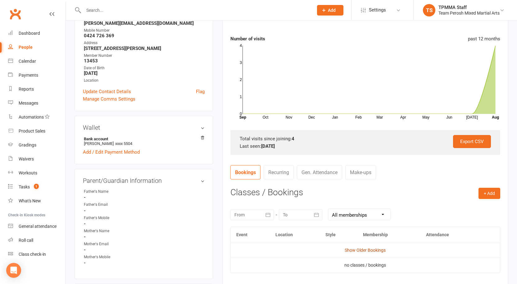
click at [367, 248] on link "Show Older Bookings" at bounding box center [365, 250] width 41 height 5
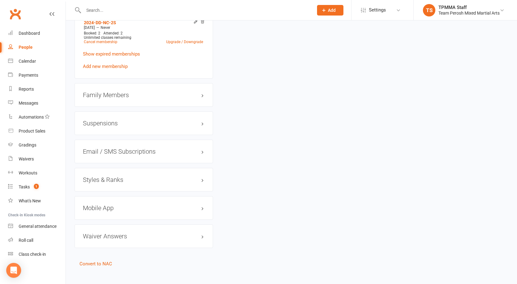
scroll to position [504, 0]
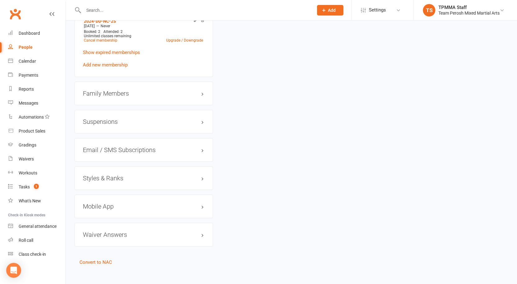
click at [123, 175] on h3 "Styles & Ranks" at bounding box center [144, 178] width 122 height 7
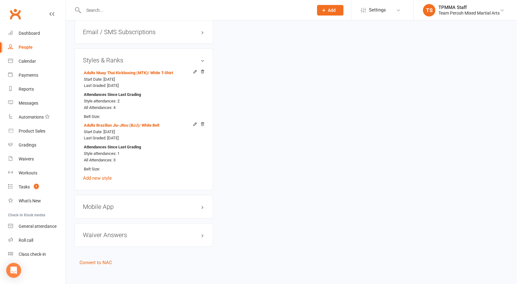
scroll to position [623, 0]
click at [206, 117] on div "Styles & Ranks Adults Muay Thai Kickboxing (MTK) / White T-Shirt Start Date: 12…" at bounding box center [144, 119] width 138 height 142
click at [202, 121] on icon at bounding box center [202, 123] width 4 height 4
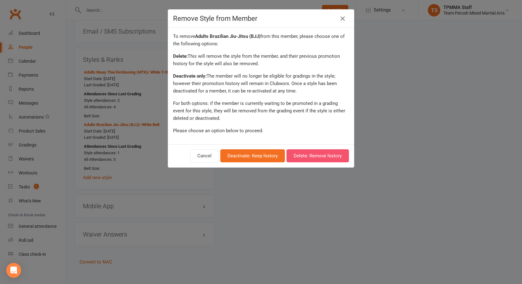
click at [309, 158] on button "Delete: Remove history" at bounding box center [317, 155] width 62 height 13
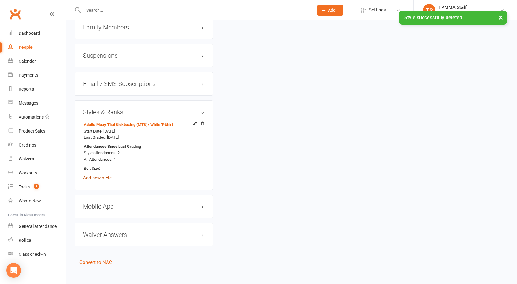
click at [103, 175] on link "Add new style" at bounding box center [97, 178] width 29 height 6
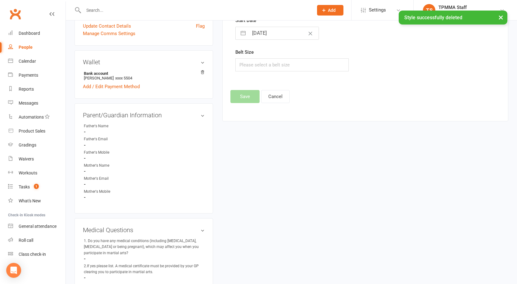
scroll to position [53, 0]
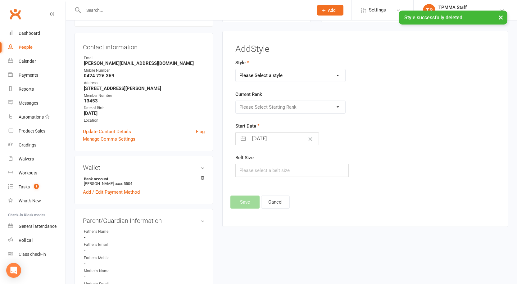
click at [264, 71] on select "Please Select a style Adults Brazilian Jiu-Jitsu (BJJ) Adults Muay Thai Kickbox…" at bounding box center [291, 75] width 110 height 12
select select "3312"
click at [236, 69] on select "Please Select a style Adults Brazilian Jiu-Jitsu (BJJ) Adults Muay Thai Kickbox…" at bounding box center [291, 75] width 110 height 12
click at [262, 108] on select "Please Select Starting Rank White Belt White Belt 1st Stripe White Belt 2nd Str…" at bounding box center [291, 107] width 110 height 12
select select "37632"
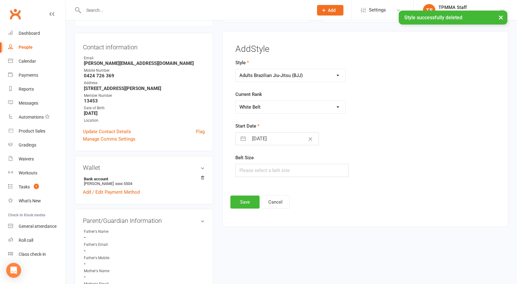
click at [236, 101] on select "Please Select Starting Rank White Belt White Belt 1st Stripe White Belt 2nd Str…" at bounding box center [291, 107] width 110 height 12
click at [243, 140] on button "button" at bounding box center [242, 139] width 11 height 12
select select "6"
select select "2025"
select select "7"
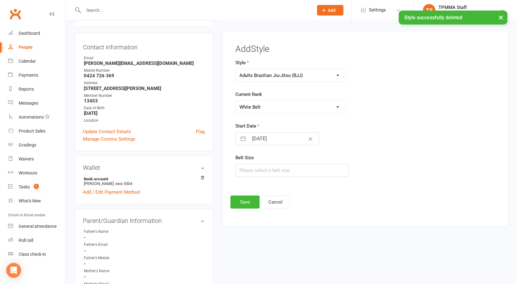
select select "2025"
select select "8"
select select "2025"
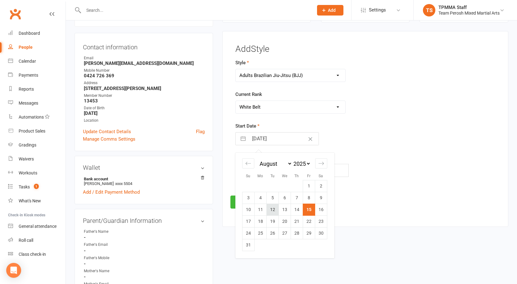
click at [274, 211] on td "12" at bounding box center [272, 210] width 12 height 12
type input "12 Aug 2025"
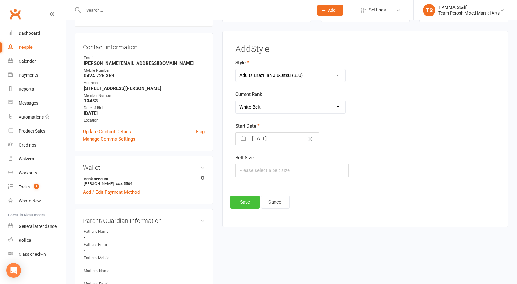
click at [247, 204] on button "Save" at bounding box center [244, 202] width 29 height 13
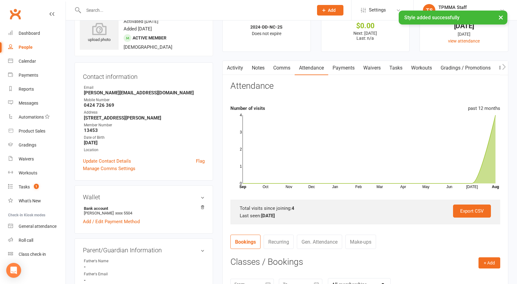
scroll to position [0, 0]
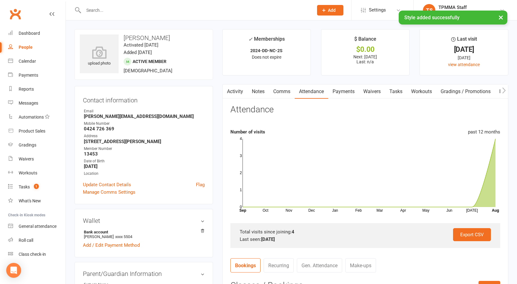
click at [232, 92] on link "Activity" at bounding box center [235, 91] width 25 height 14
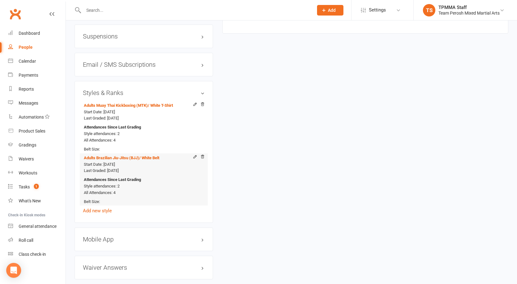
scroll to position [623, 0]
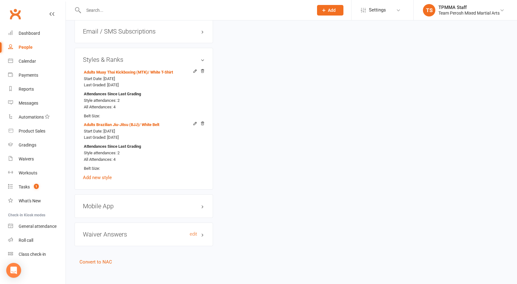
click at [183, 231] on h3 "Waiver Answers edit" at bounding box center [144, 234] width 122 height 7
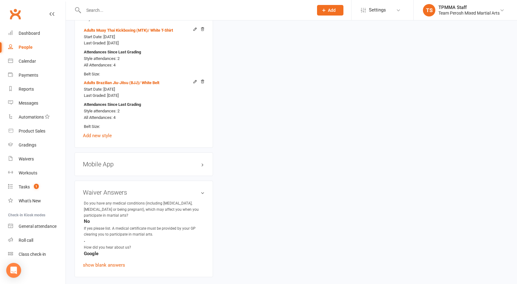
scroll to position [690, 0]
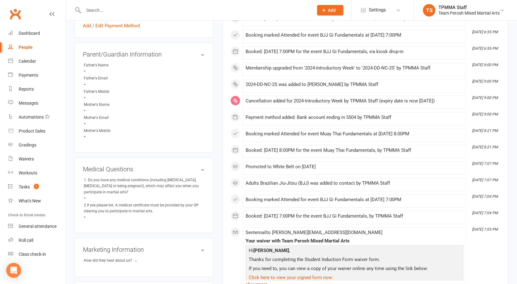
scroll to position [162, 0]
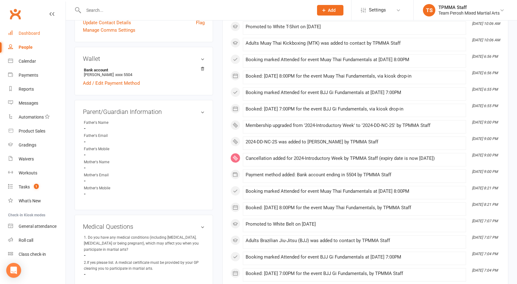
click at [30, 34] on div "Dashboard" at bounding box center [29, 33] width 21 height 5
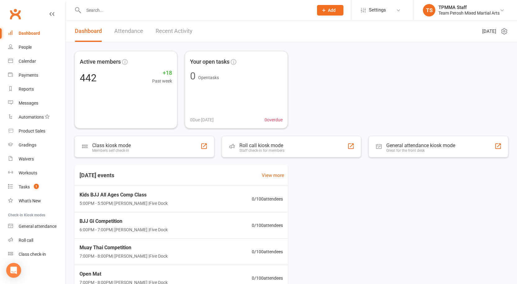
click at [136, 11] on input "text" at bounding box center [195, 10] width 227 height 9
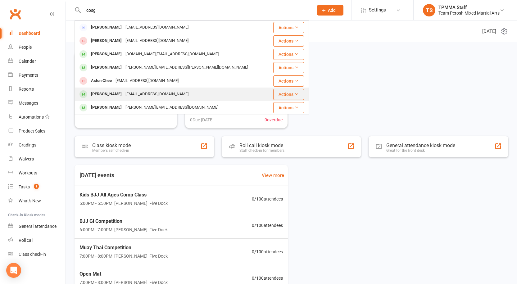
type input "cosg"
click at [133, 92] on div "Nisasipal@hotmail.com" at bounding box center [157, 94] width 67 height 9
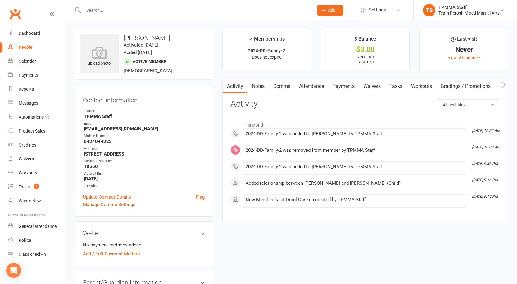
click at [124, 13] on input "text" at bounding box center [195, 10] width 227 height 9
click at [34, 30] on link "Dashboard" at bounding box center [36, 33] width 57 height 14
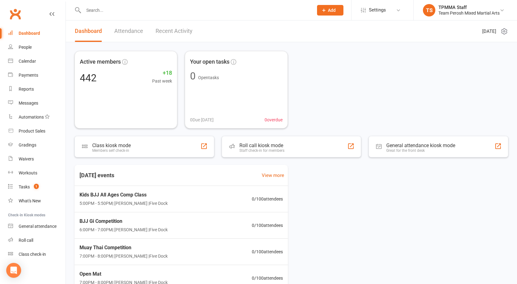
click at [110, 11] on input "text" at bounding box center [195, 10] width 227 height 9
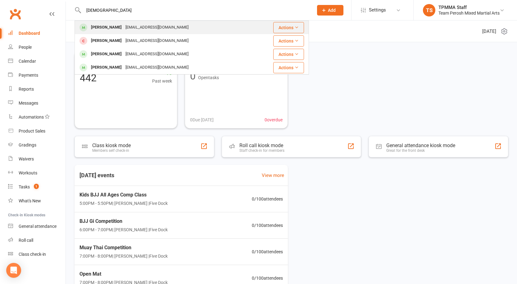
type input "turkan"
click at [129, 26] on div "Nisasipal@hotmail.com" at bounding box center [157, 27] width 67 height 9
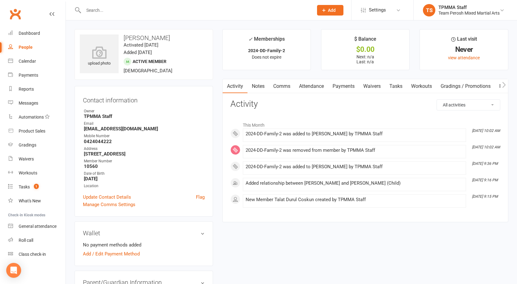
click at [112, 11] on input "text" at bounding box center [195, 10] width 227 height 9
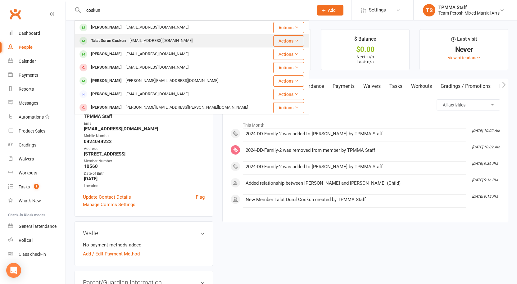
type input "coskun"
click at [113, 40] on div "Talat Durun Coskun" at bounding box center [108, 40] width 38 height 9
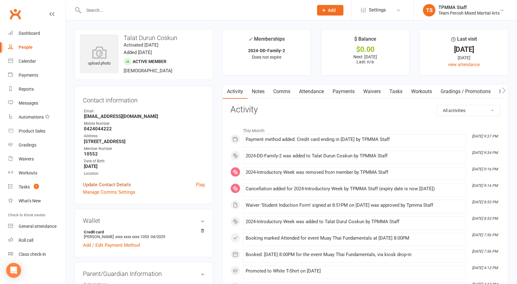
click at [119, 185] on link "Update Contact Details" at bounding box center [107, 184] width 48 height 7
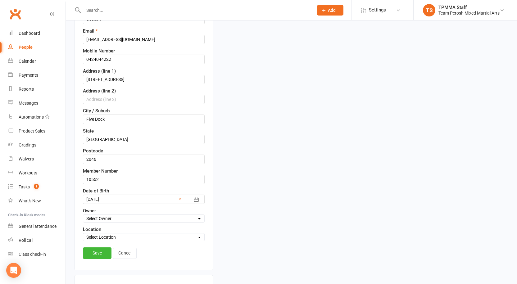
scroll to position [153, 0]
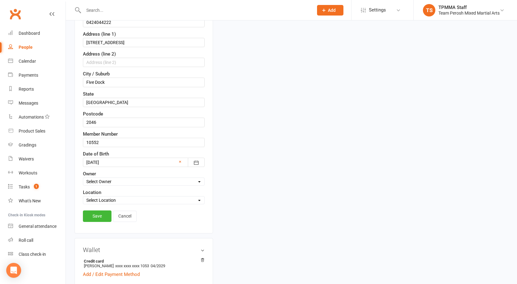
click at [106, 162] on div at bounding box center [144, 162] width 122 height 9
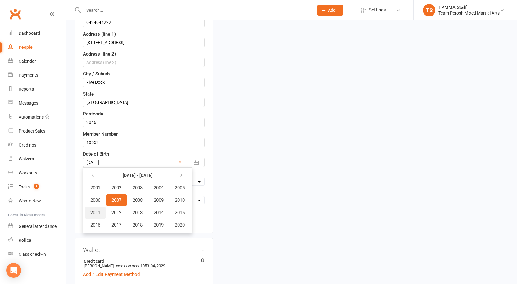
click at [101, 210] on button "2011" at bounding box center [95, 213] width 20 height 12
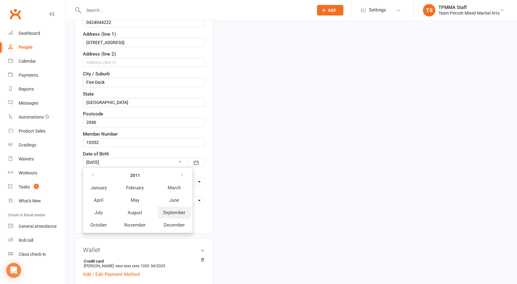
click at [171, 211] on span "September" at bounding box center [174, 213] width 22 height 6
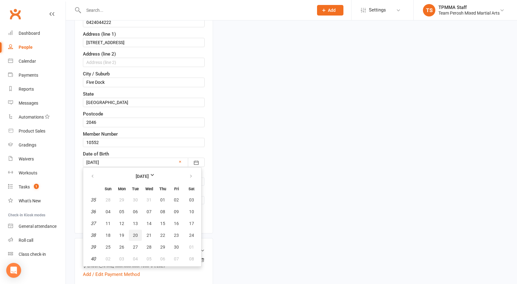
click at [134, 234] on span "20" at bounding box center [135, 235] width 5 height 5
type input "20 Sep 2011"
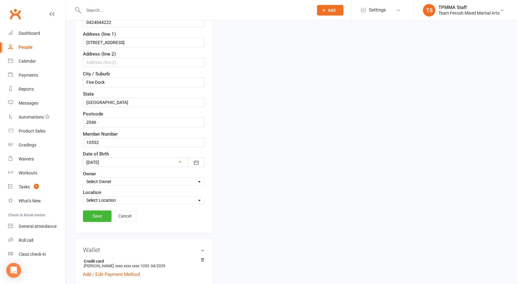
click at [103, 213] on link "Save" at bounding box center [97, 215] width 29 height 11
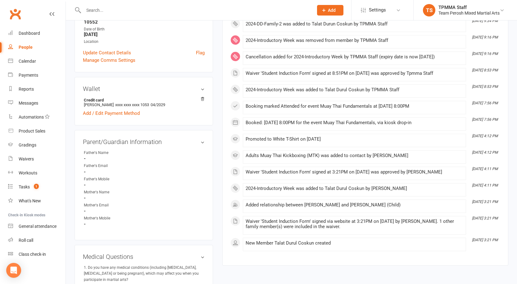
scroll to position [0, 0]
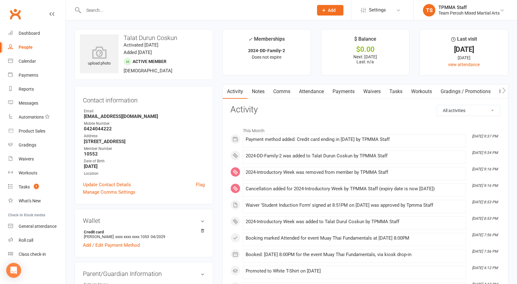
click at [135, 11] on input "text" at bounding box center [195, 10] width 227 height 9
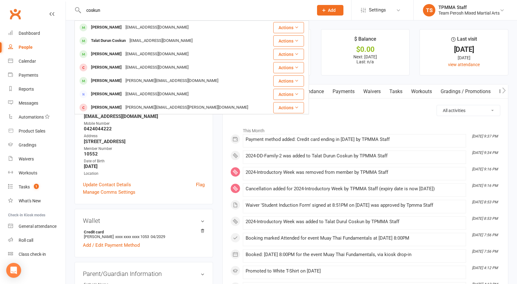
type input "coskun"
click at [115, 27] on div "Turkan Coskun" at bounding box center [106, 27] width 34 height 9
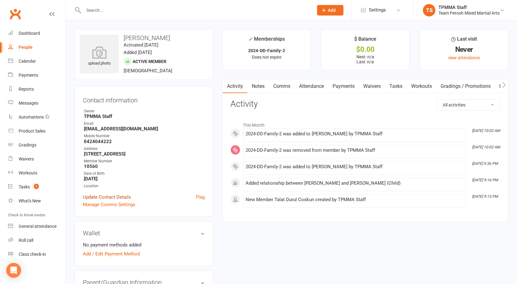
click at [118, 197] on link "Update Contact Details" at bounding box center [107, 196] width 48 height 7
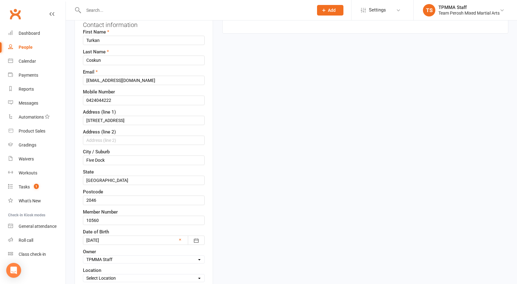
scroll to position [122, 0]
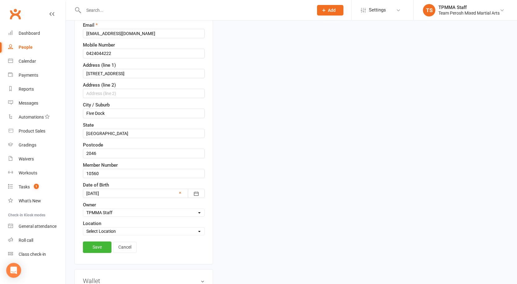
click at [130, 191] on div at bounding box center [144, 193] width 122 height 9
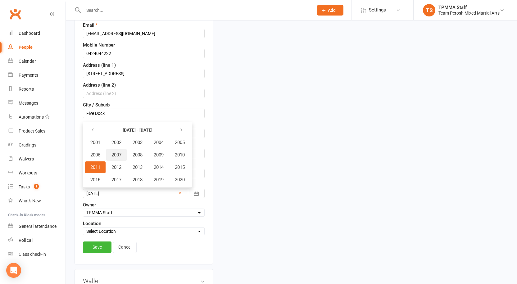
click at [119, 153] on span "2007" at bounding box center [116, 155] width 10 height 6
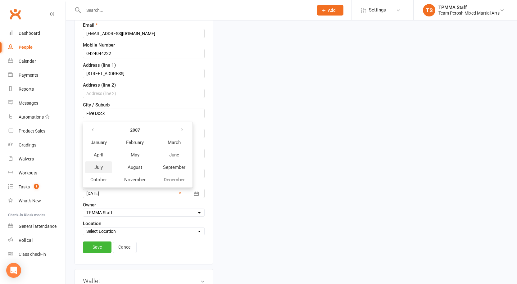
click at [101, 166] on span "July" at bounding box center [98, 168] width 8 height 6
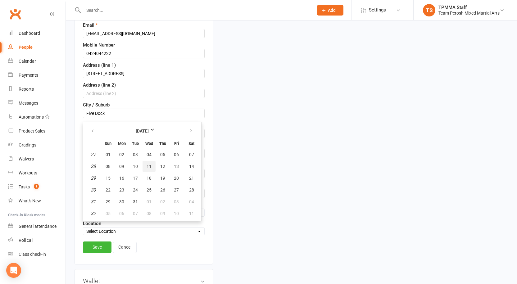
click at [149, 165] on span "11" at bounding box center [149, 166] width 5 height 5
type input "11 Jul 2007"
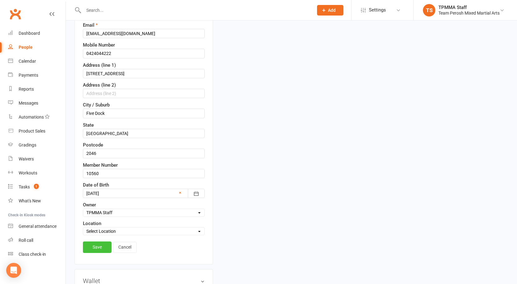
click at [107, 248] on link "Save" at bounding box center [97, 247] width 29 height 11
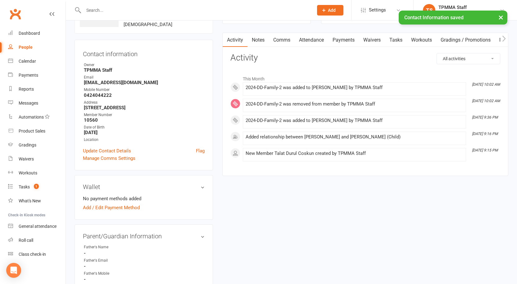
scroll to position [0, 0]
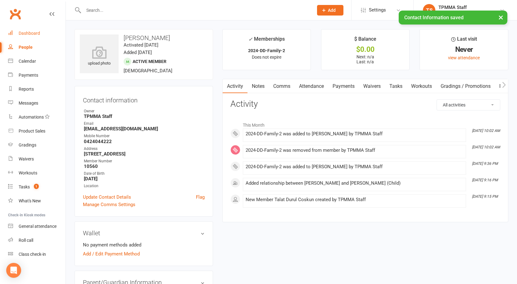
click at [20, 31] on div "Dashboard" at bounding box center [29, 33] width 21 height 5
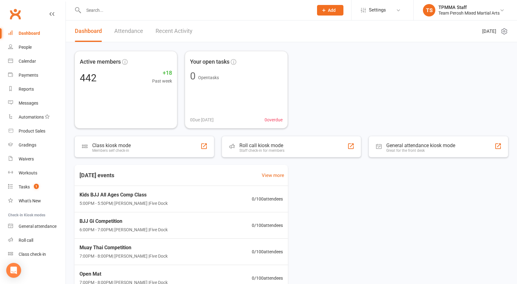
click at [128, 9] on input "text" at bounding box center [195, 10] width 227 height 9
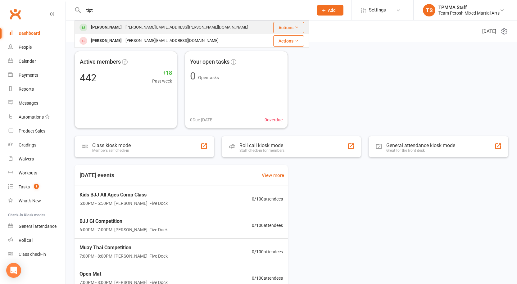
type input "tipt"
click at [124, 27] on div "[PERSON_NAME][EMAIL_ADDRESS][PERSON_NAME][DOMAIN_NAME]" at bounding box center [187, 27] width 126 height 9
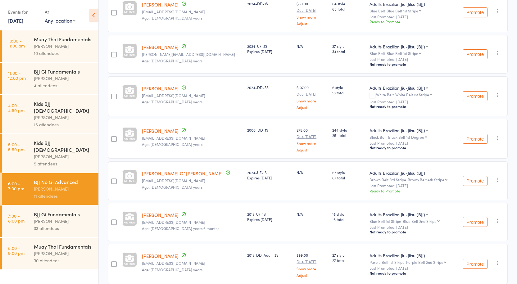
scroll to position [303, 0]
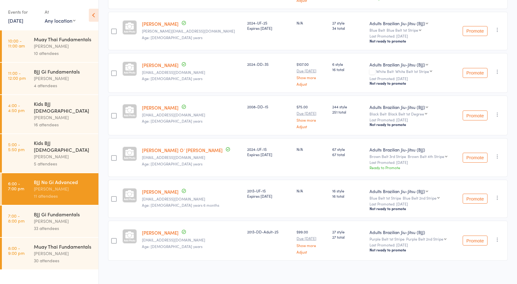
click at [56, 218] on div "[PERSON_NAME]" at bounding box center [63, 221] width 59 height 7
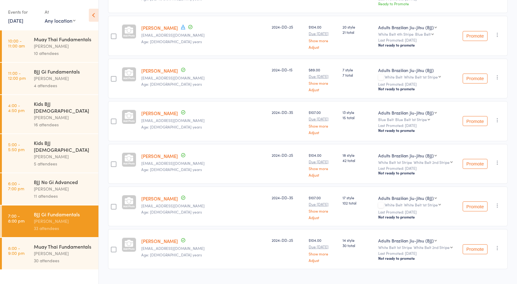
scroll to position [1228, 0]
click at [36, 243] on div "Muay Thai Fundamentals" at bounding box center [63, 246] width 59 height 7
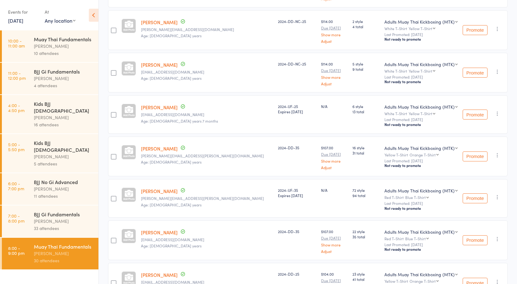
scroll to position [1100, 0]
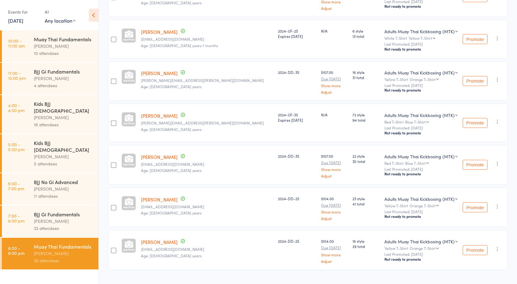
click at [49, 218] on div "[PERSON_NAME]" at bounding box center [63, 221] width 59 height 7
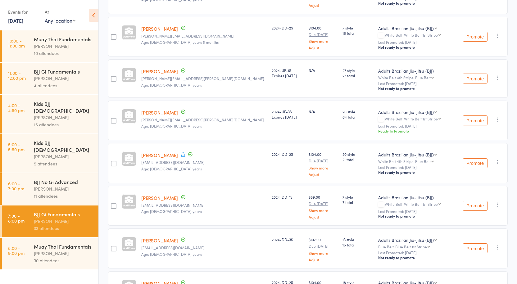
scroll to position [1042, 0]
